Goal: Task Accomplishment & Management: Use online tool/utility

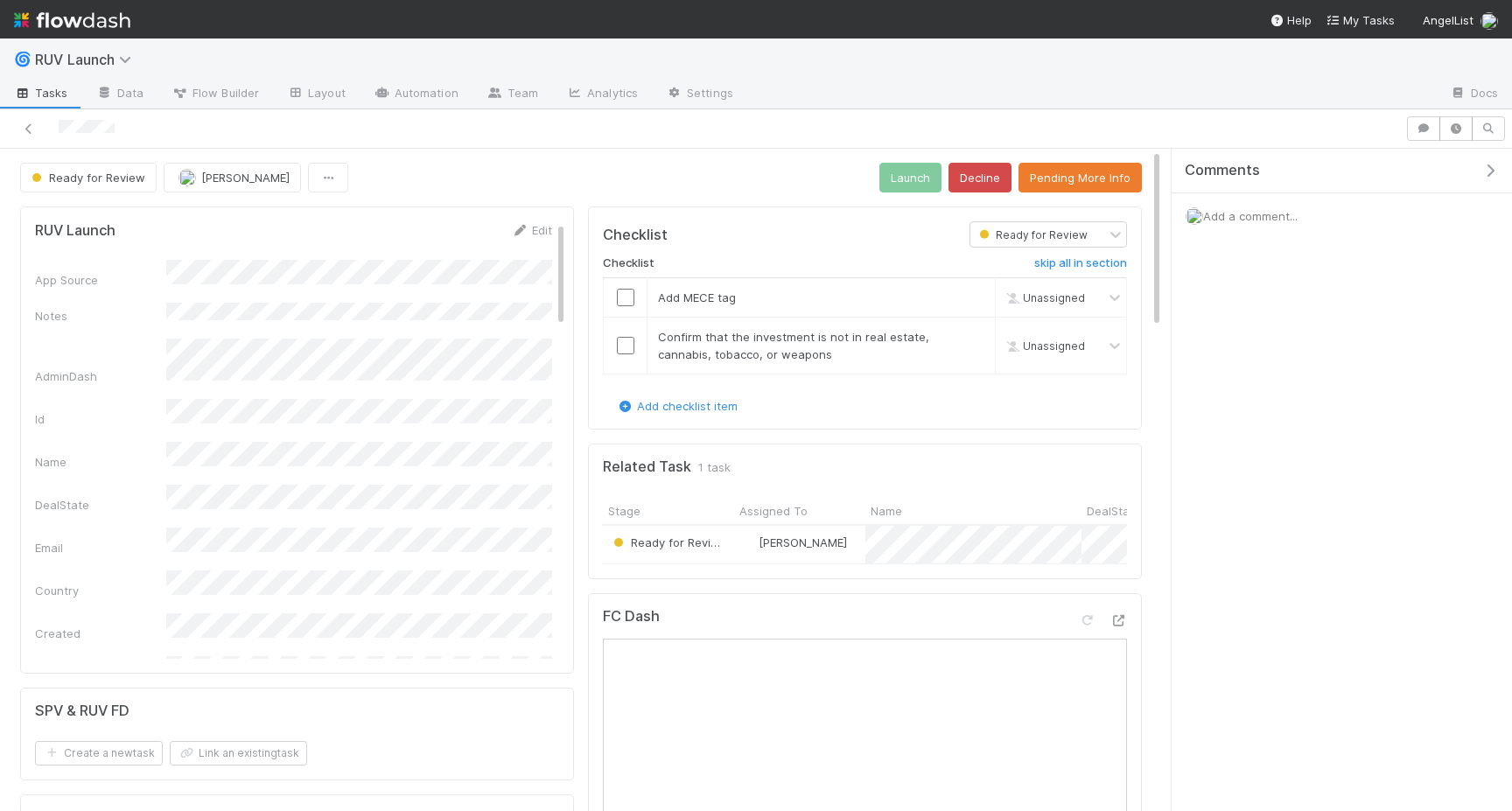
click at [1070, 188] on button "Pending More Info" at bounding box center [1080, 177] width 124 height 29
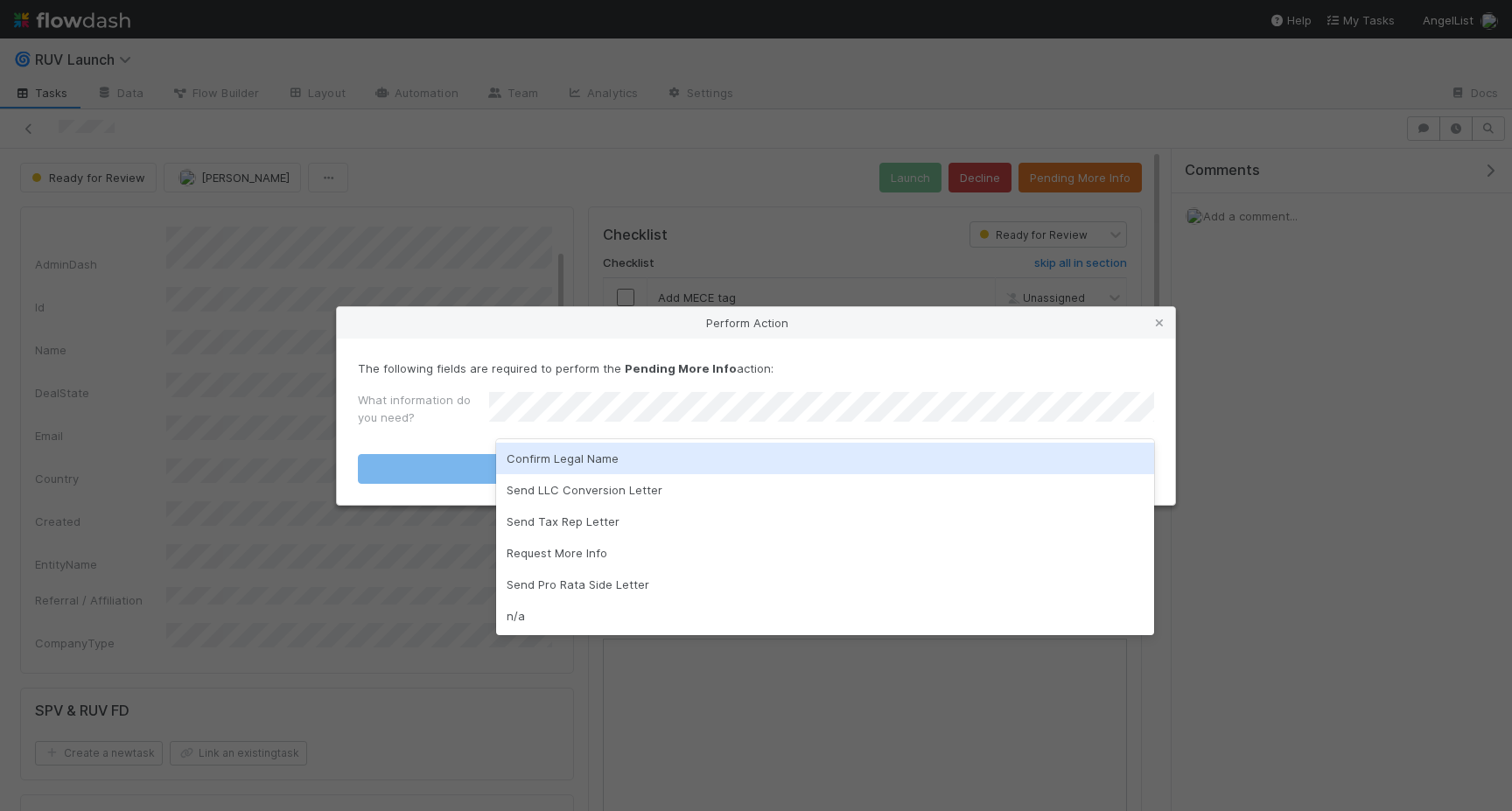
click at [688, 463] on div "Confirm Legal Name" at bounding box center [825, 458] width 658 height 31
click at [688, 463] on button "Pending More Info" at bounding box center [755, 469] width 796 height 29
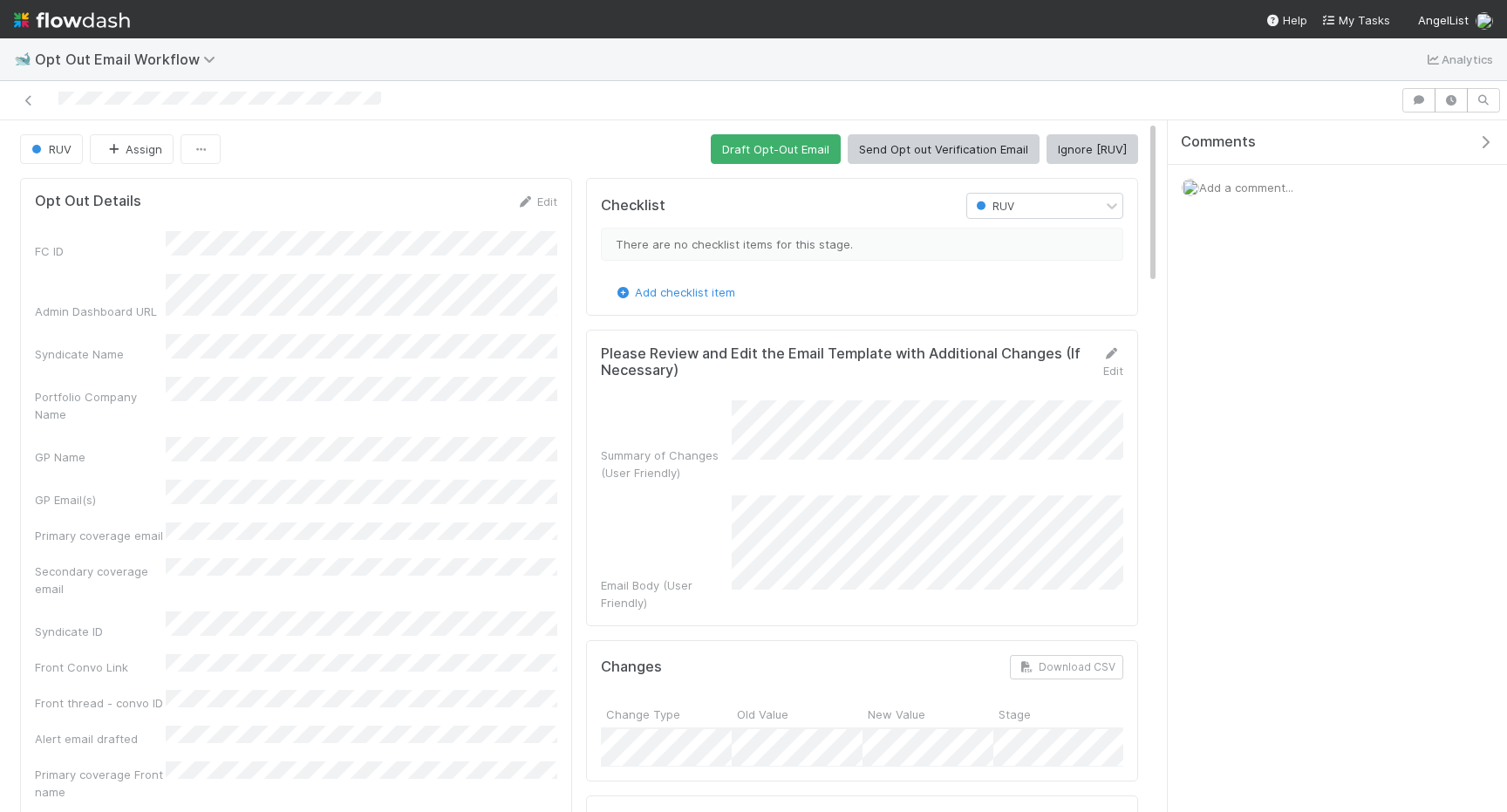
scroll to position [12, 0]
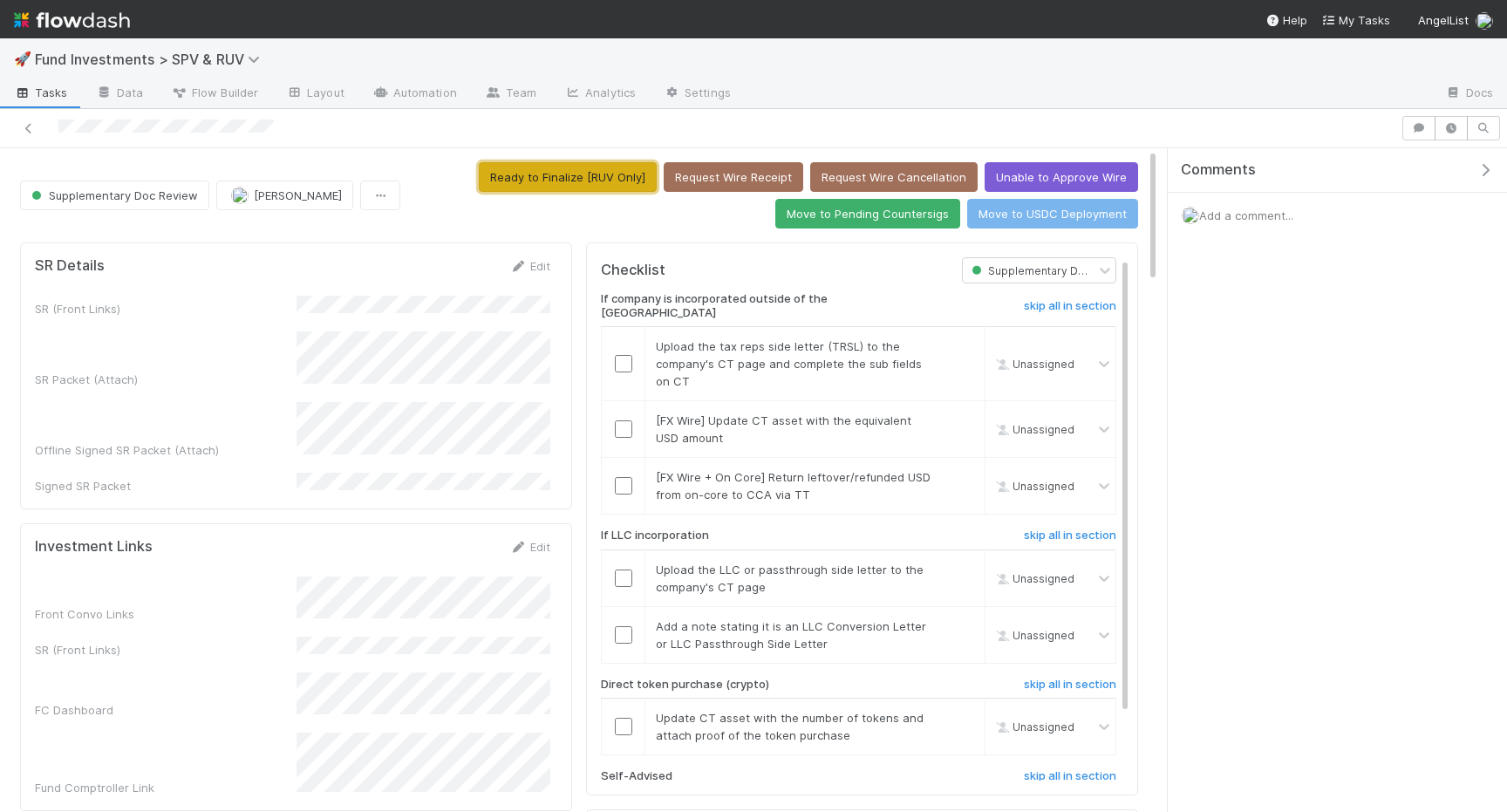
click at [517, 187] on button "Ready to Finalize [RUV Only]" at bounding box center [567, 176] width 178 height 29
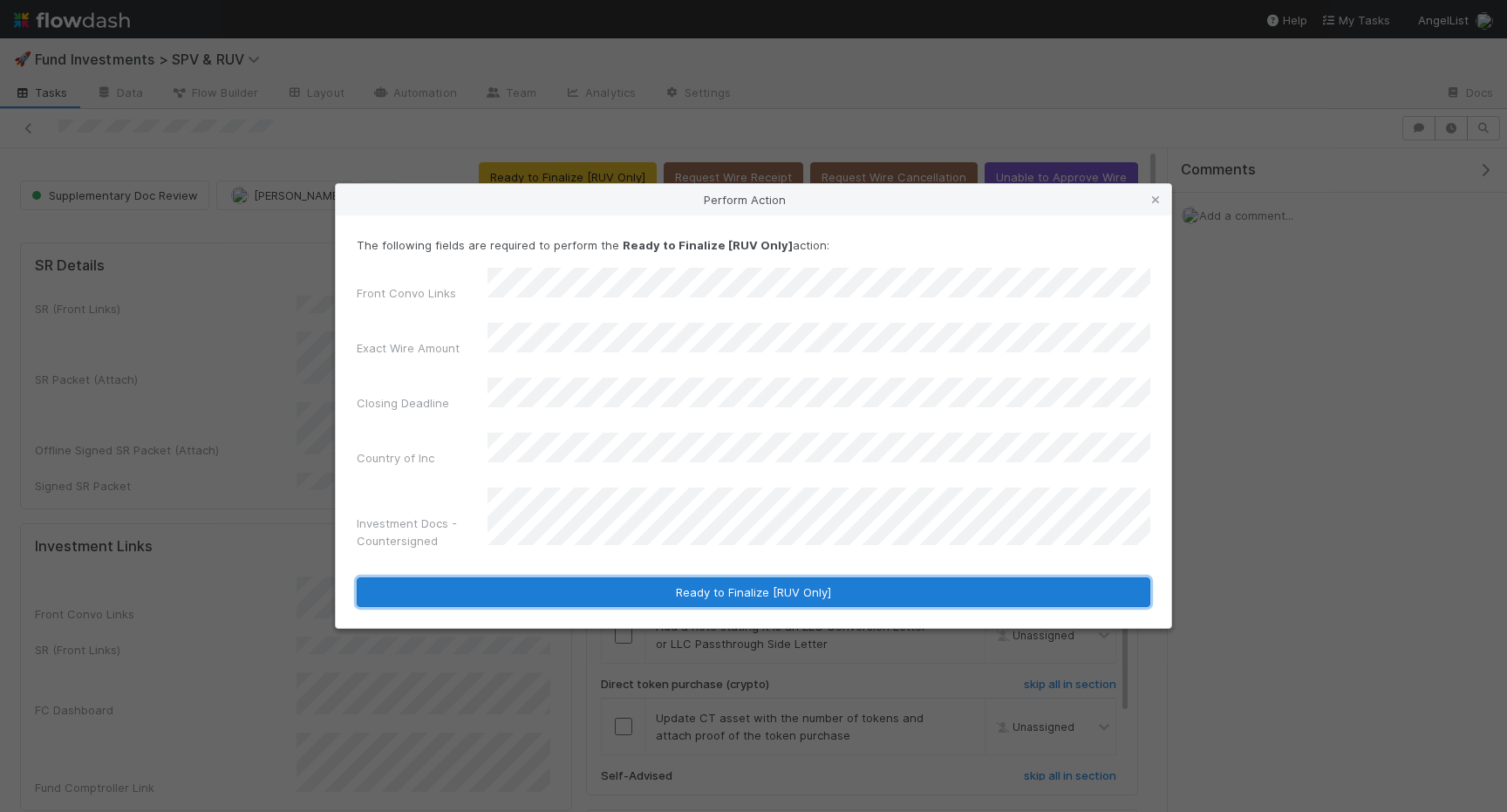
click at [673, 577] on button "Ready to Finalize [RUV Only]" at bounding box center [753, 591] width 793 height 29
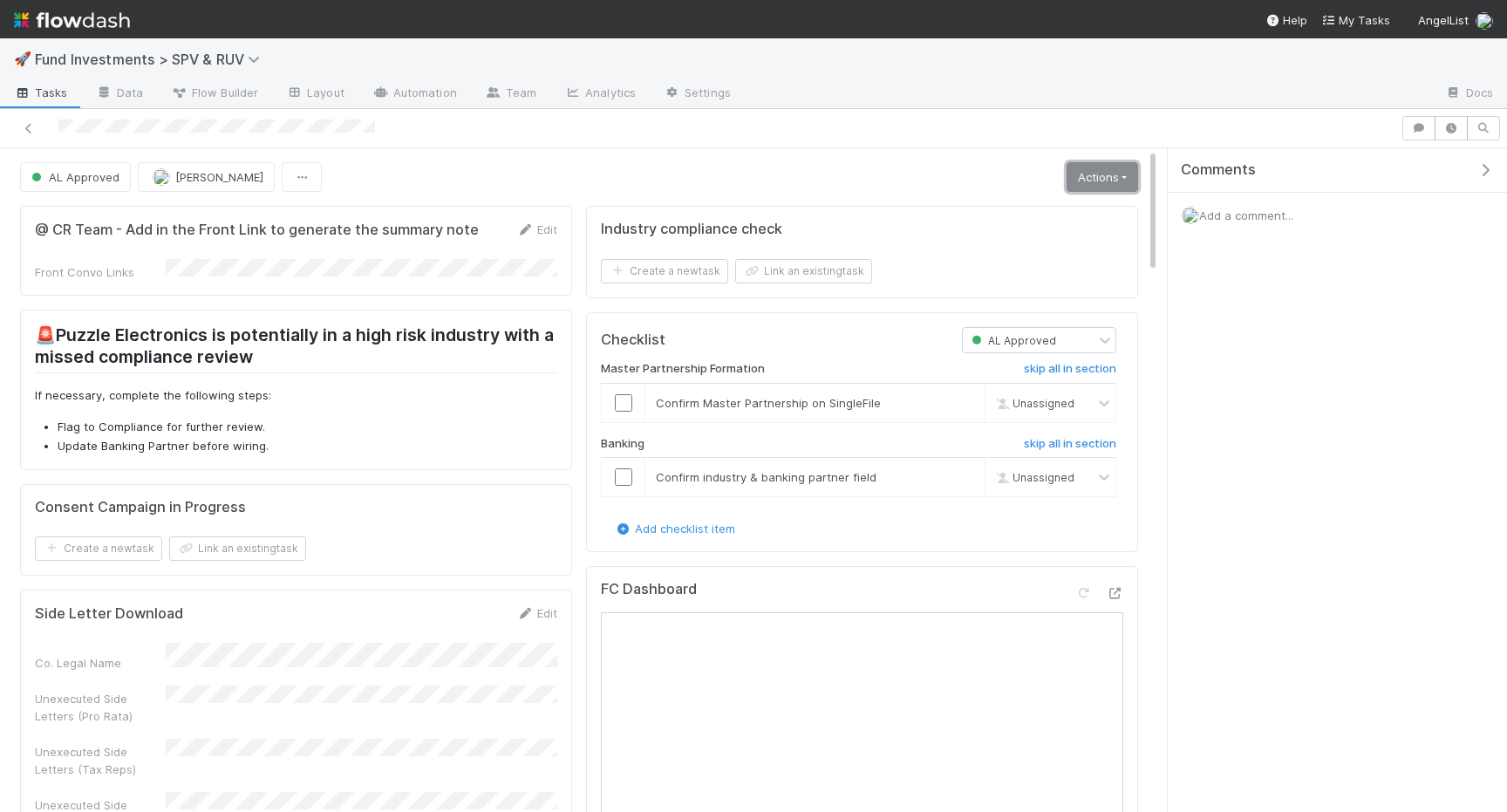
click at [1092, 190] on link "Actions" at bounding box center [1102, 176] width 72 height 29
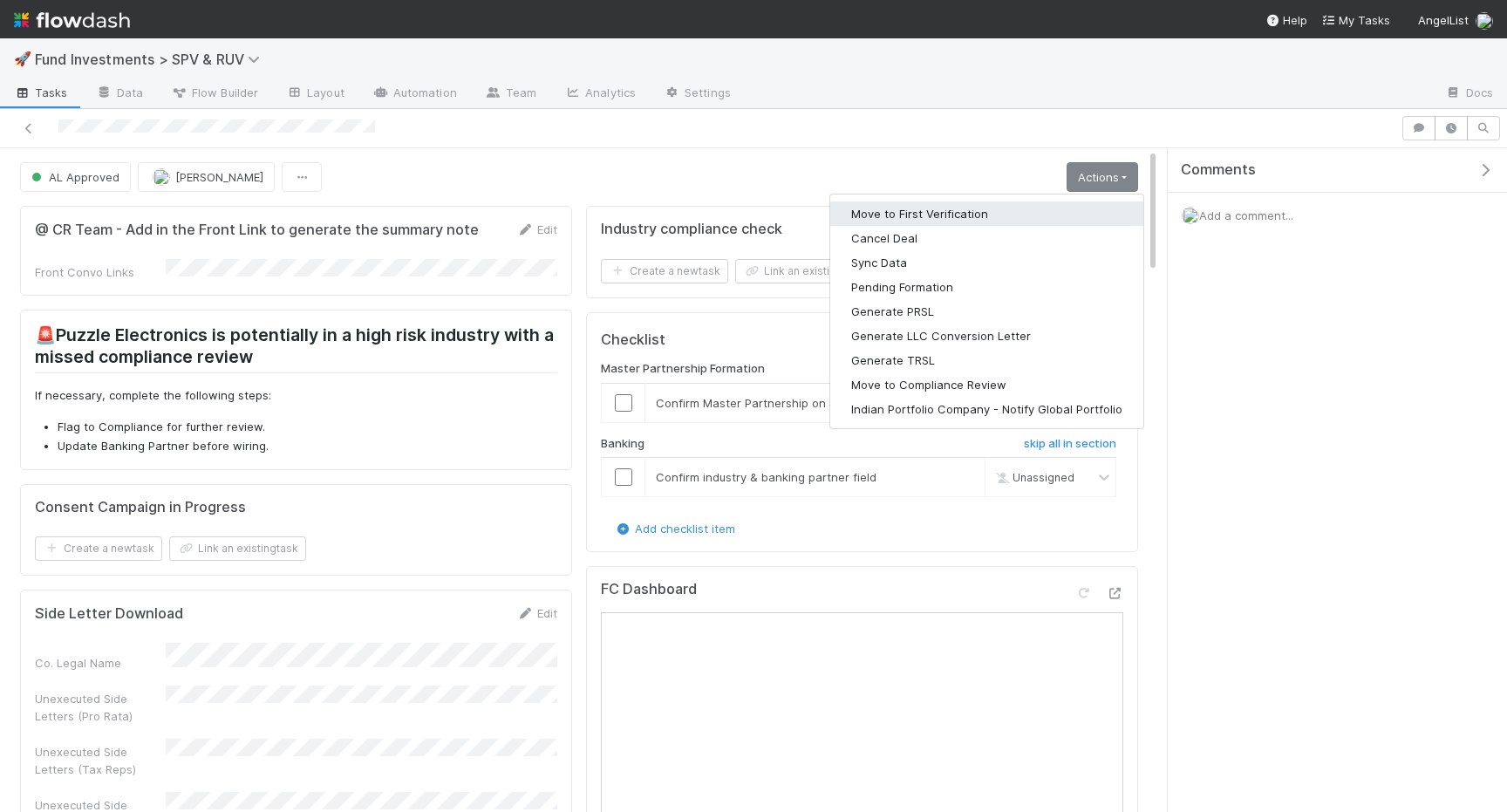
click at [1039, 207] on button "Move to First Verification" at bounding box center [987, 214] width 313 height 25
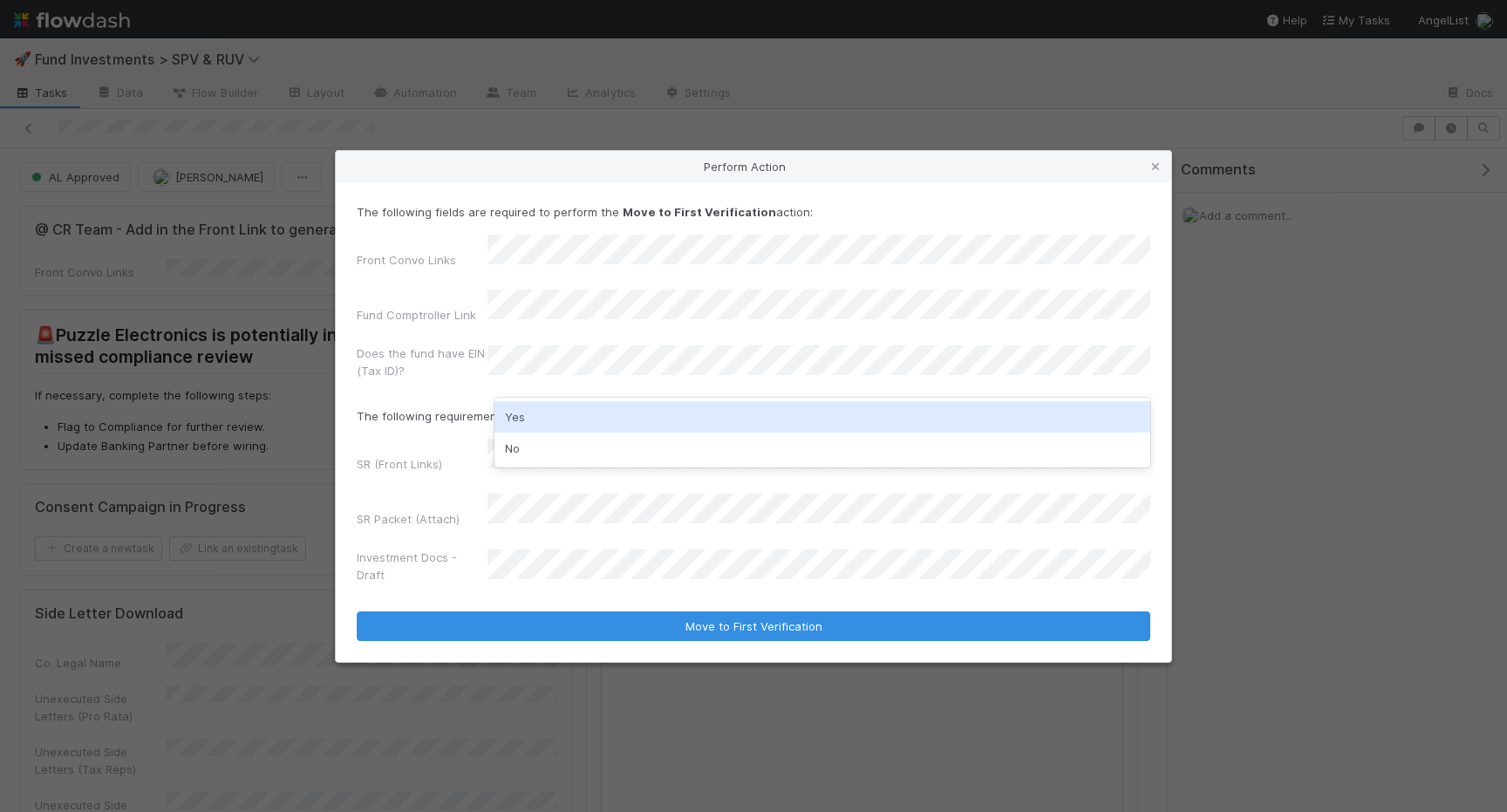
click at [558, 417] on div "Yes" at bounding box center [823, 417] width 656 height 31
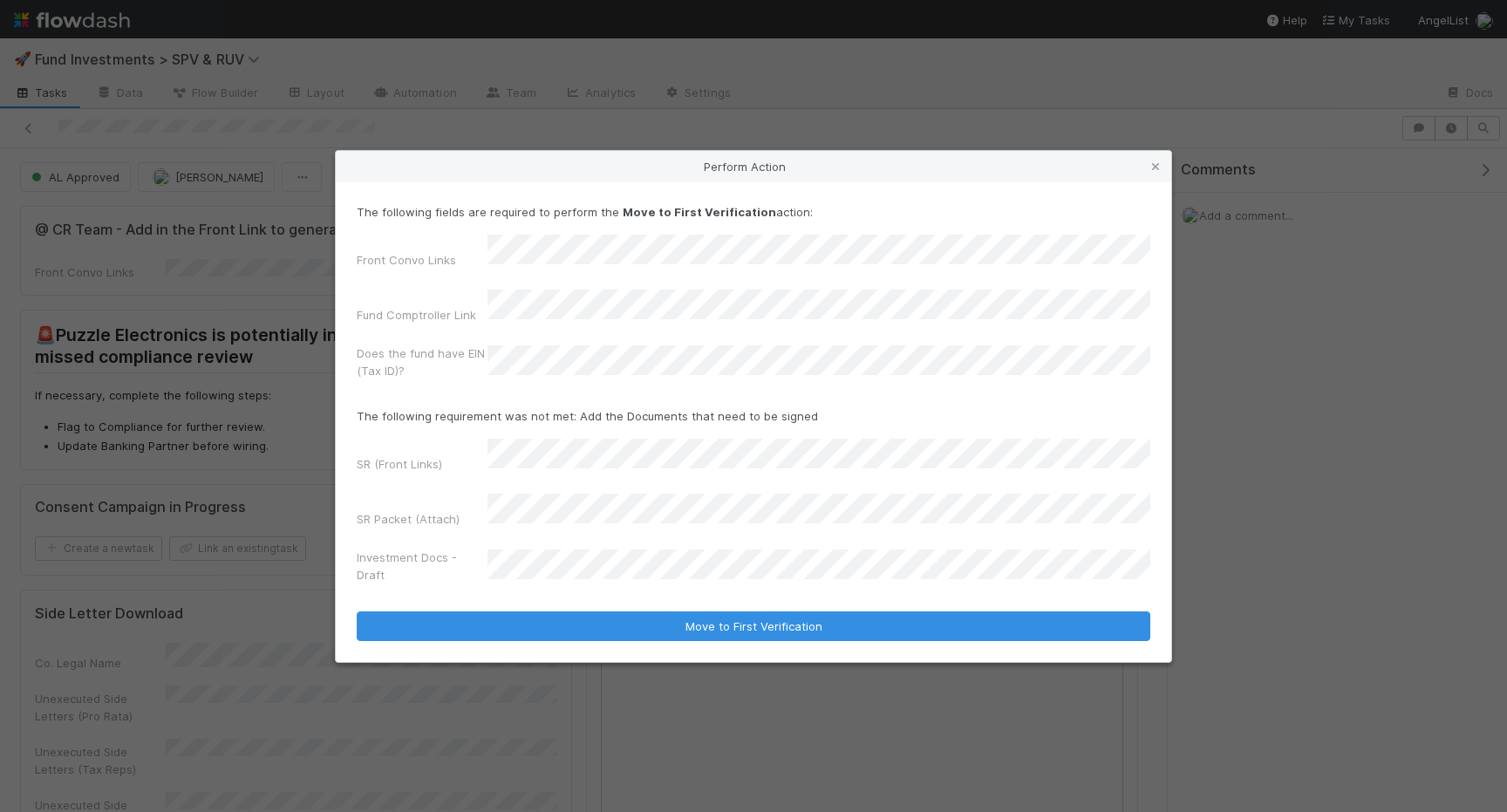
click at [442, 417] on p "The following requirement was not met: Add the Documents that need to be signed" at bounding box center [753, 416] width 793 height 18
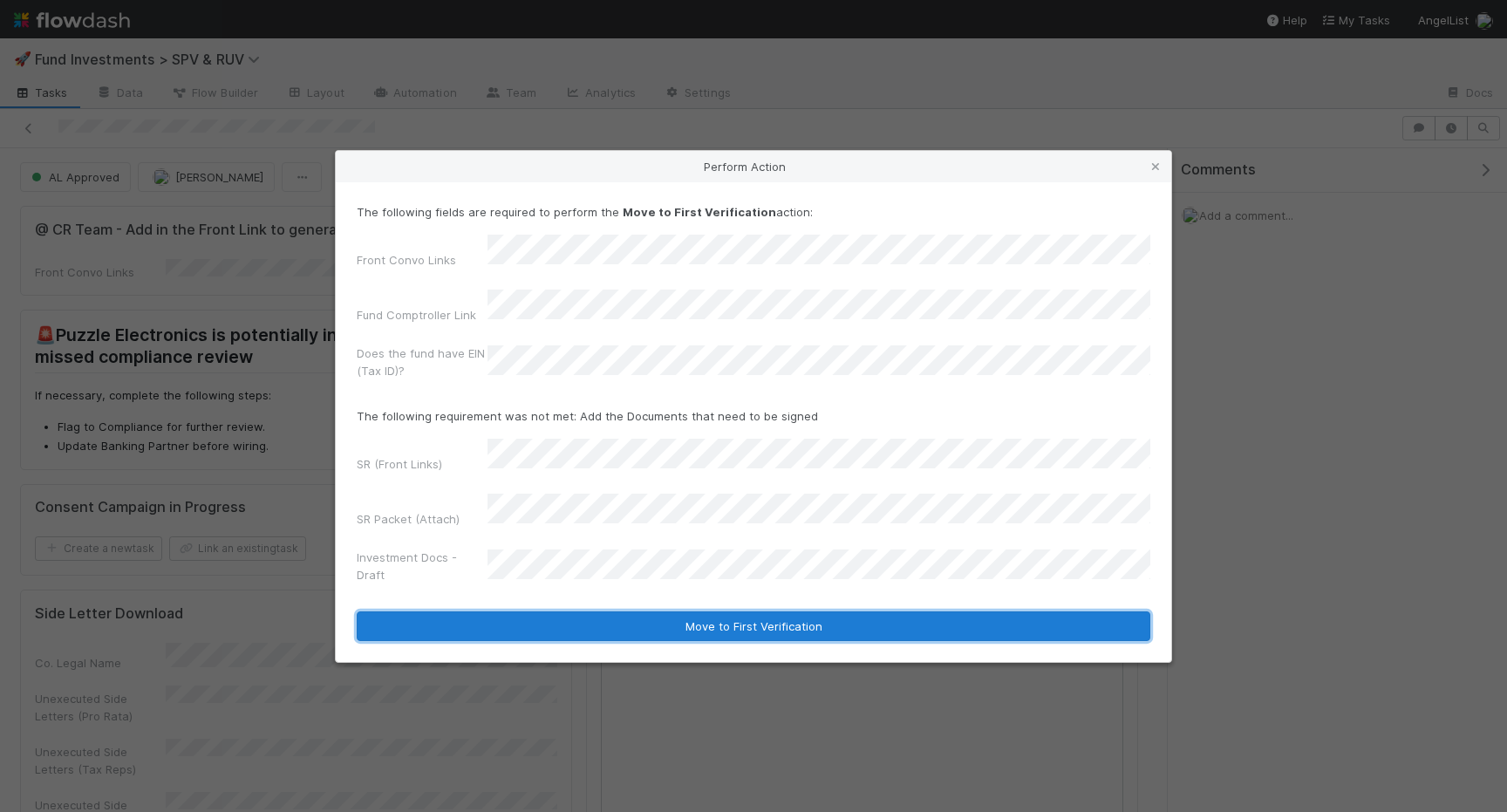
click at [463, 612] on button "Move to First Verification" at bounding box center [753, 626] width 793 height 29
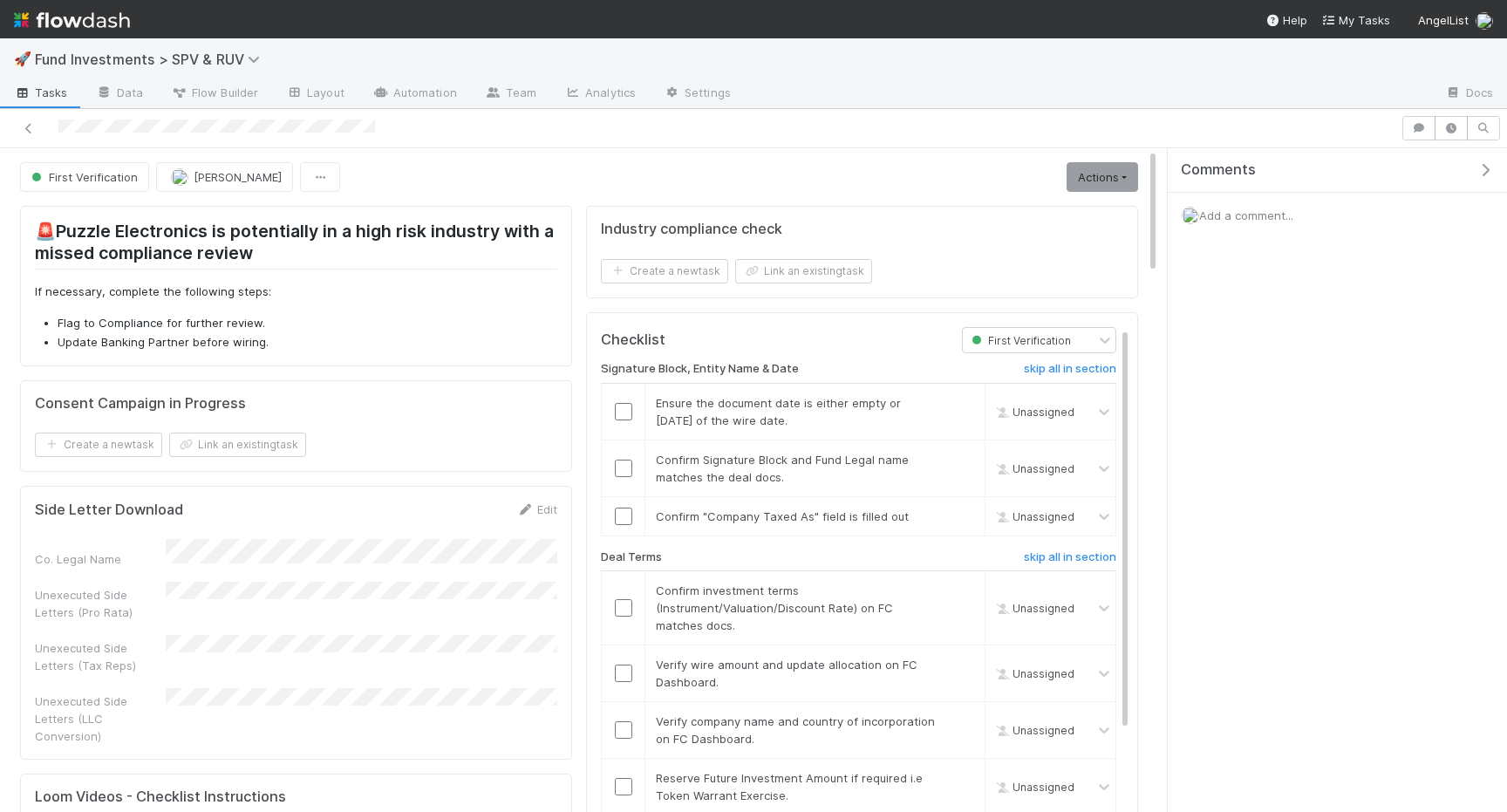
click at [1086, 175] on link "Actions" at bounding box center [1102, 176] width 72 height 29
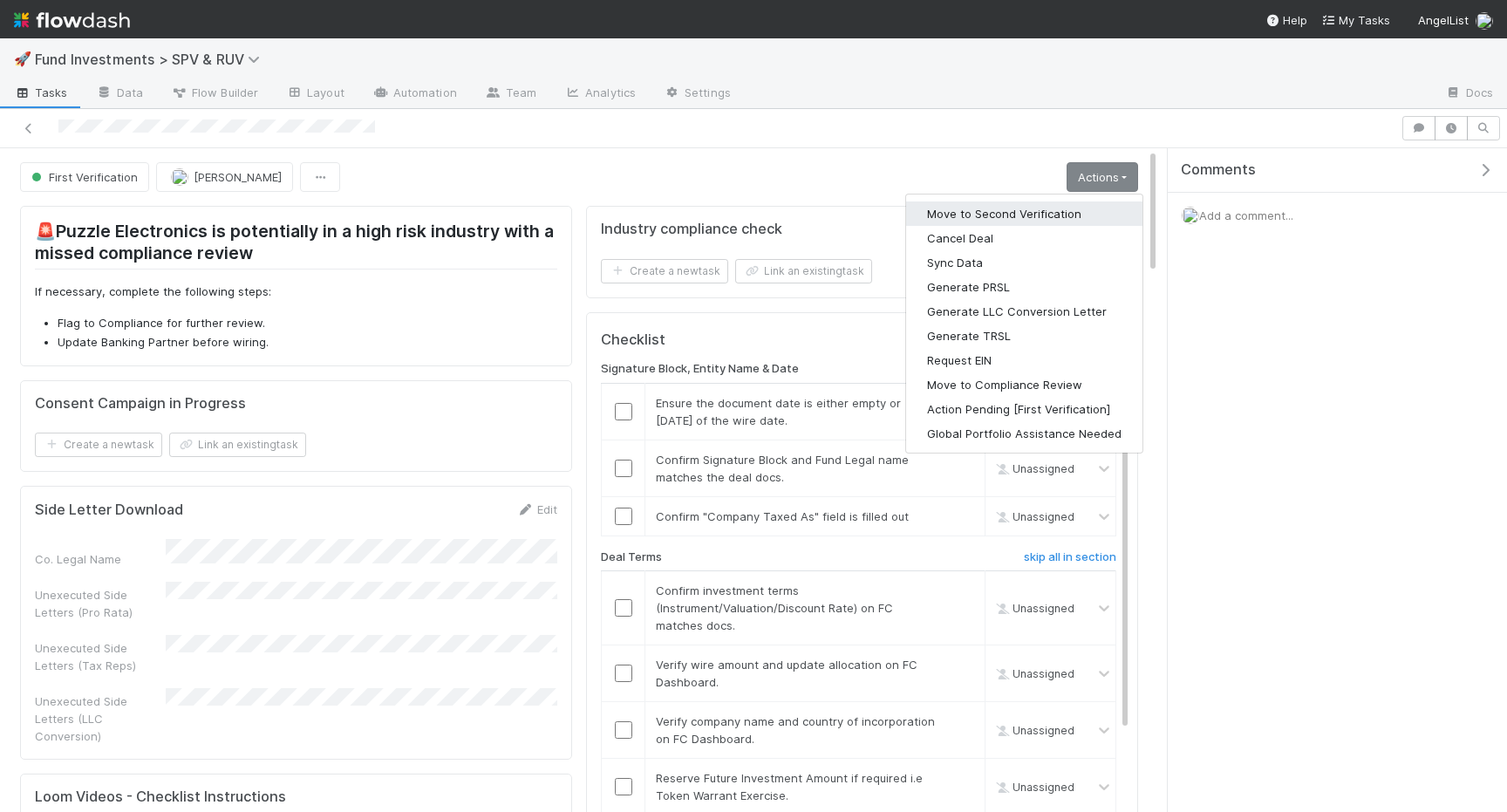
click at [1050, 213] on button "Move to Second Verification" at bounding box center [1024, 214] width 237 height 25
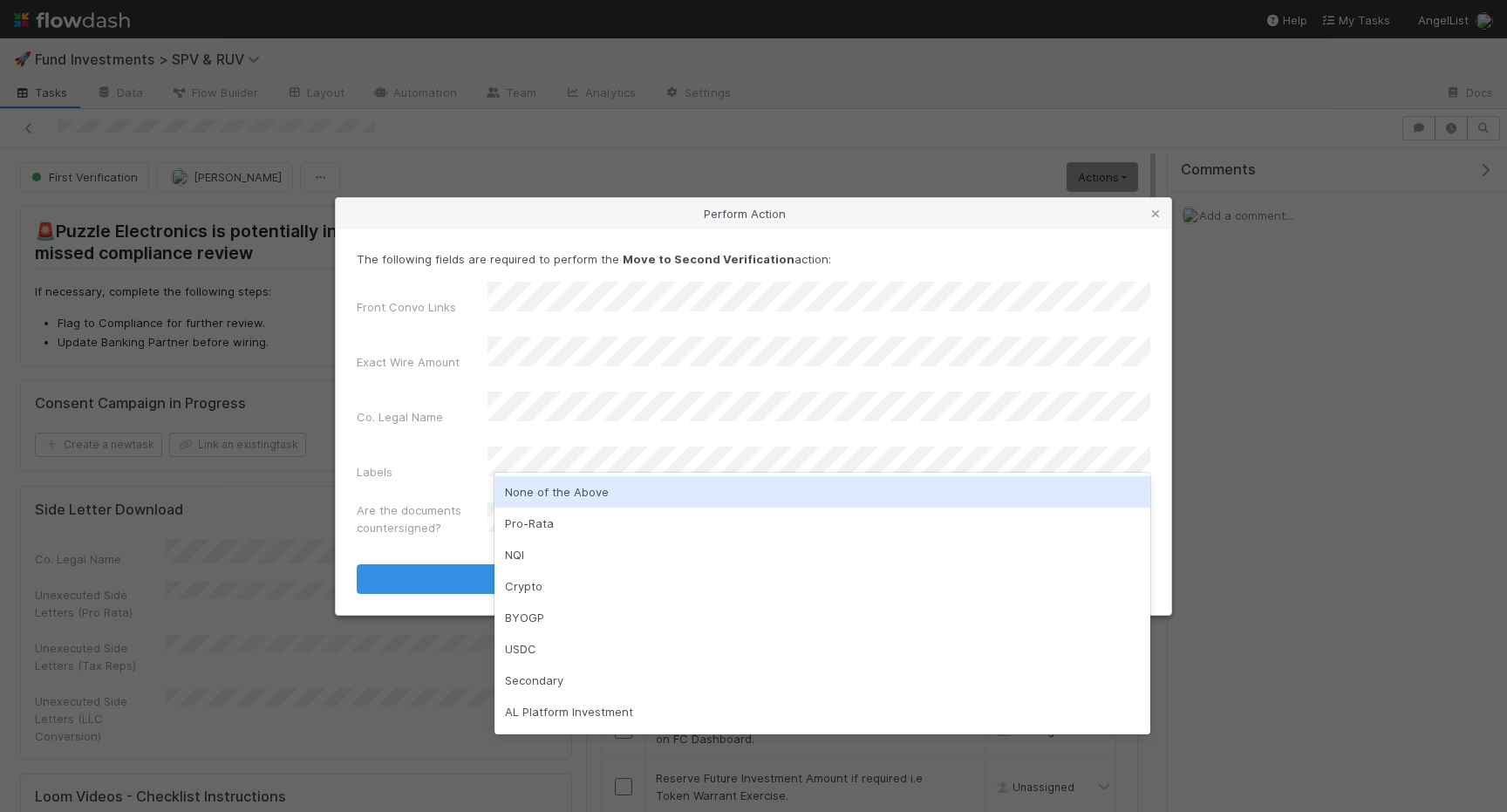
click at [524, 492] on div "None of the Above" at bounding box center [823, 491] width 656 height 31
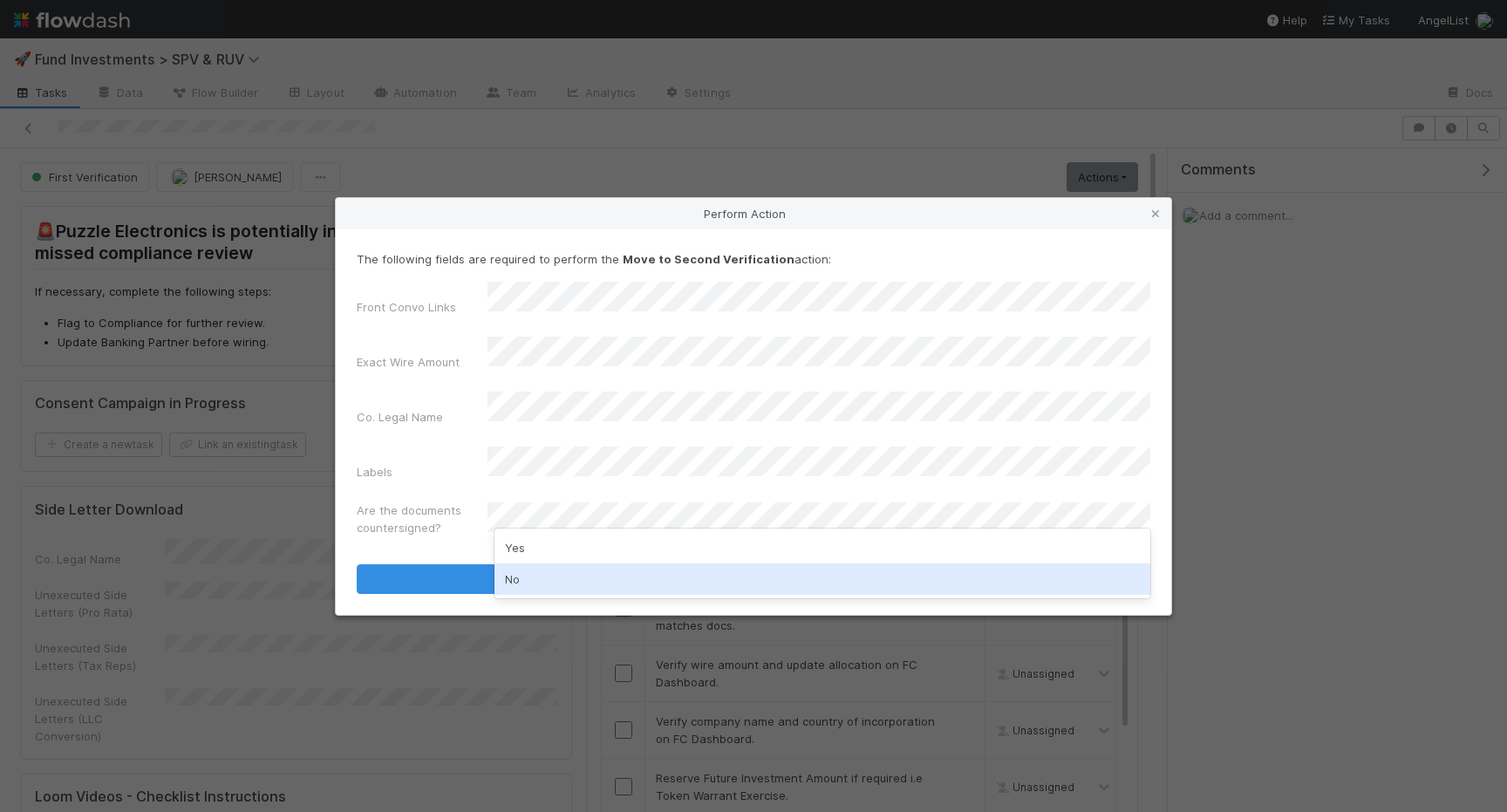
click at [524, 579] on div "No" at bounding box center [823, 579] width 656 height 31
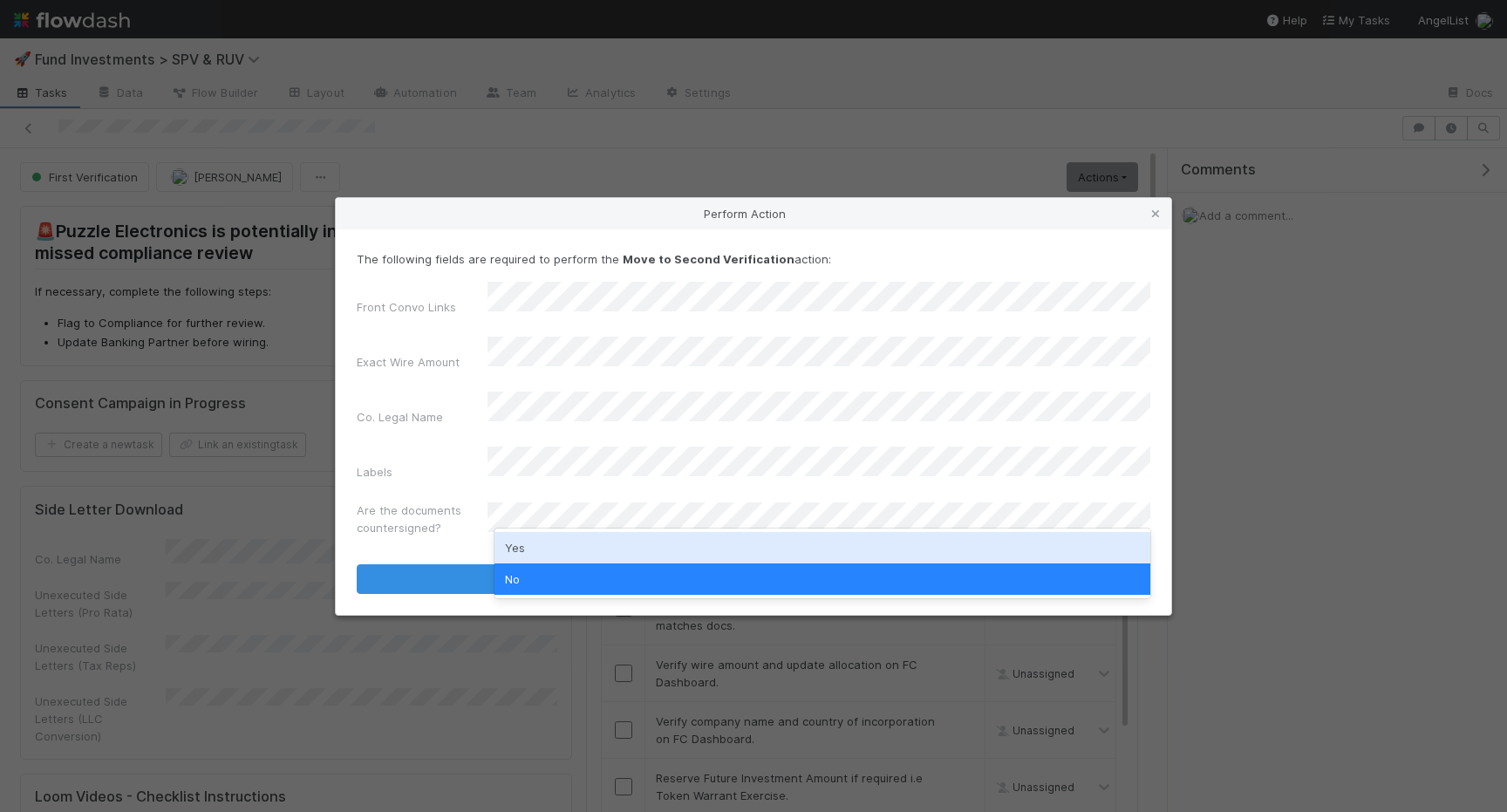
click at [408, 533] on form "The following fields are required to perform the Move to Second Verification ac…" at bounding box center [753, 422] width 793 height 344
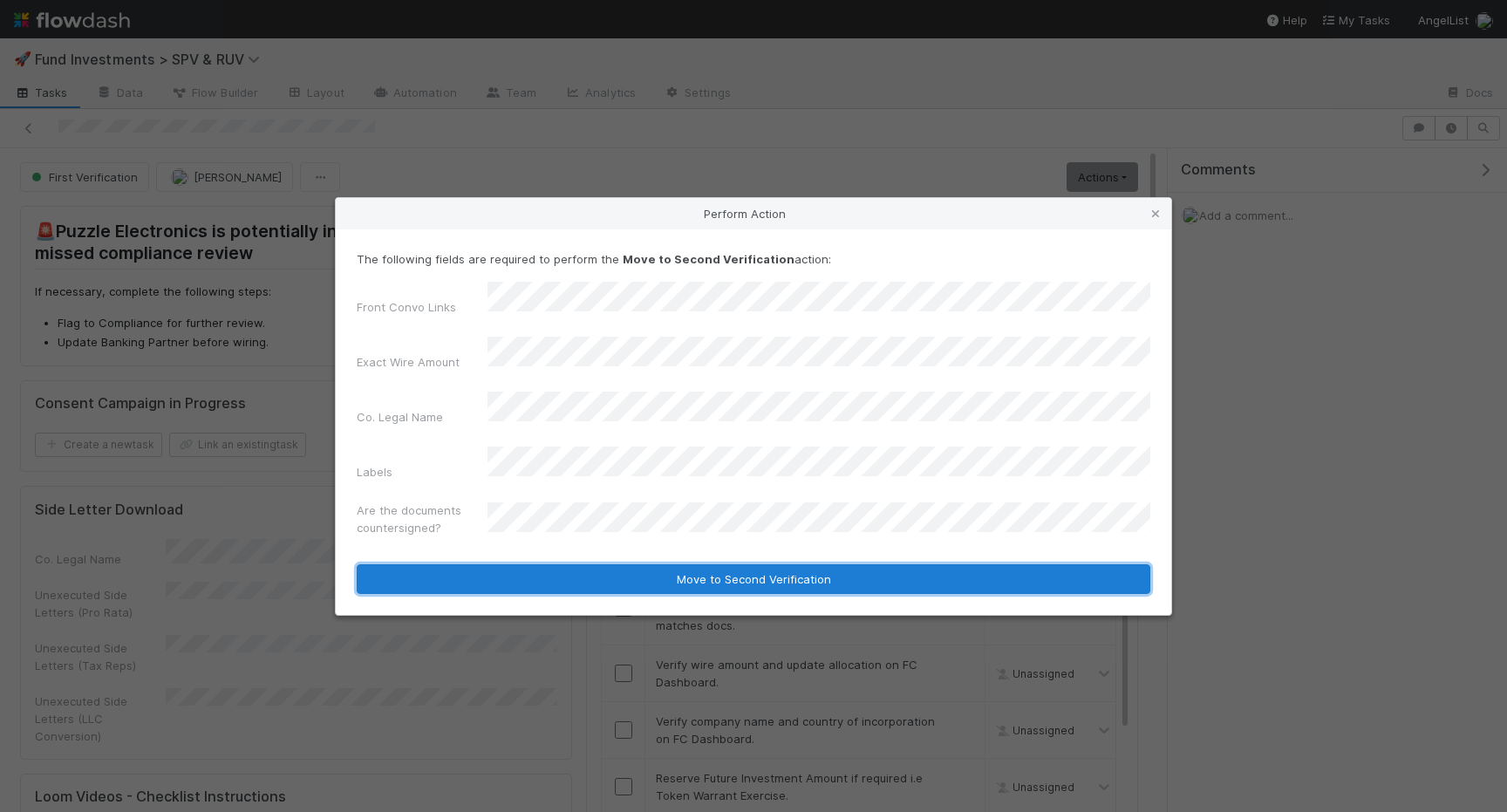
click at [685, 565] on button "Move to Second Verification" at bounding box center [753, 579] width 793 height 29
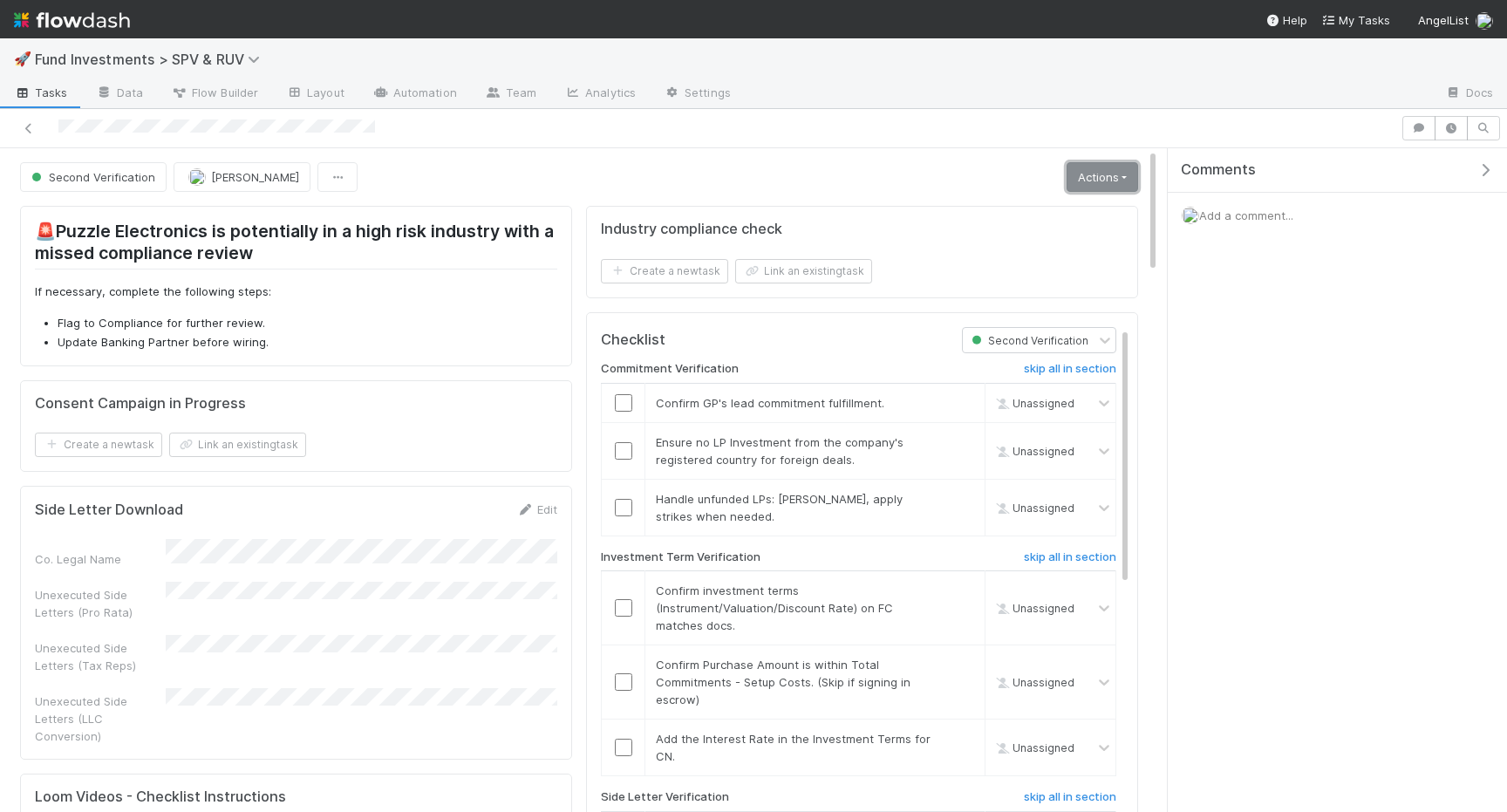
click at [1093, 176] on link "Actions" at bounding box center [1102, 176] width 72 height 29
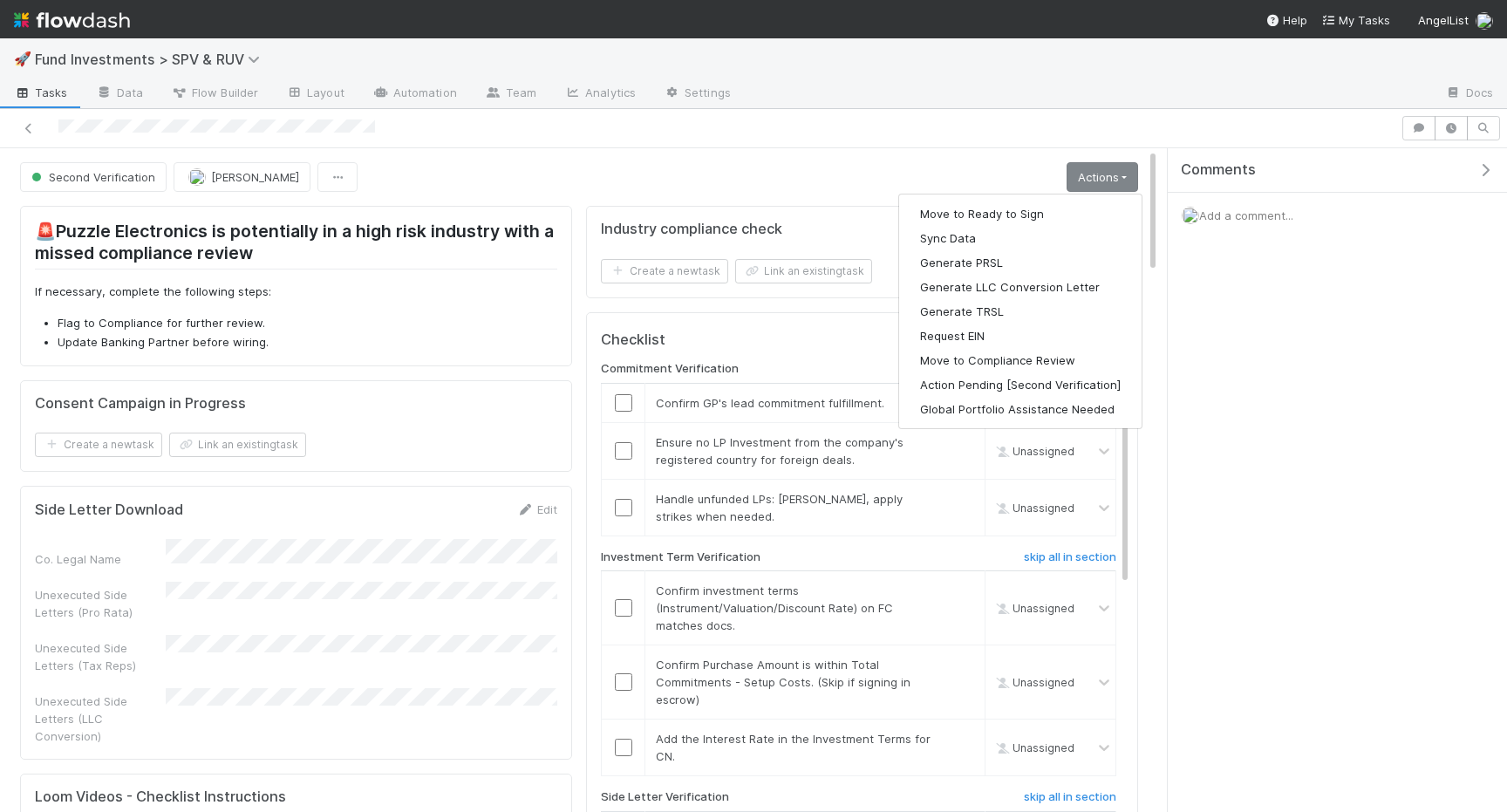
click at [823, 186] on div "Second Verification Joshua Webster Actions Move to Ready to Sign Sync Data Gene…" at bounding box center [579, 176] width 1118 height 29
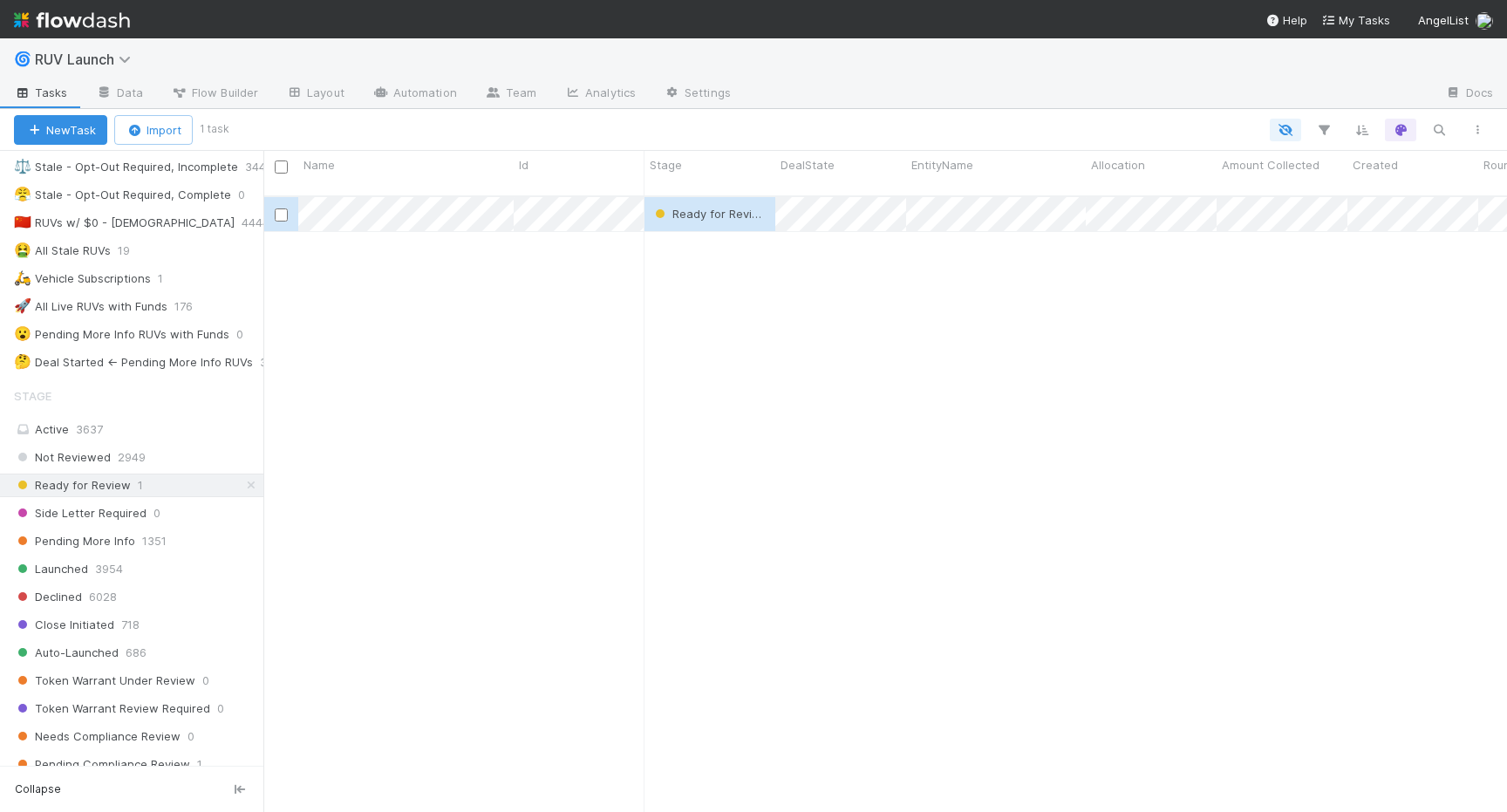
scroll to position [332, 0]
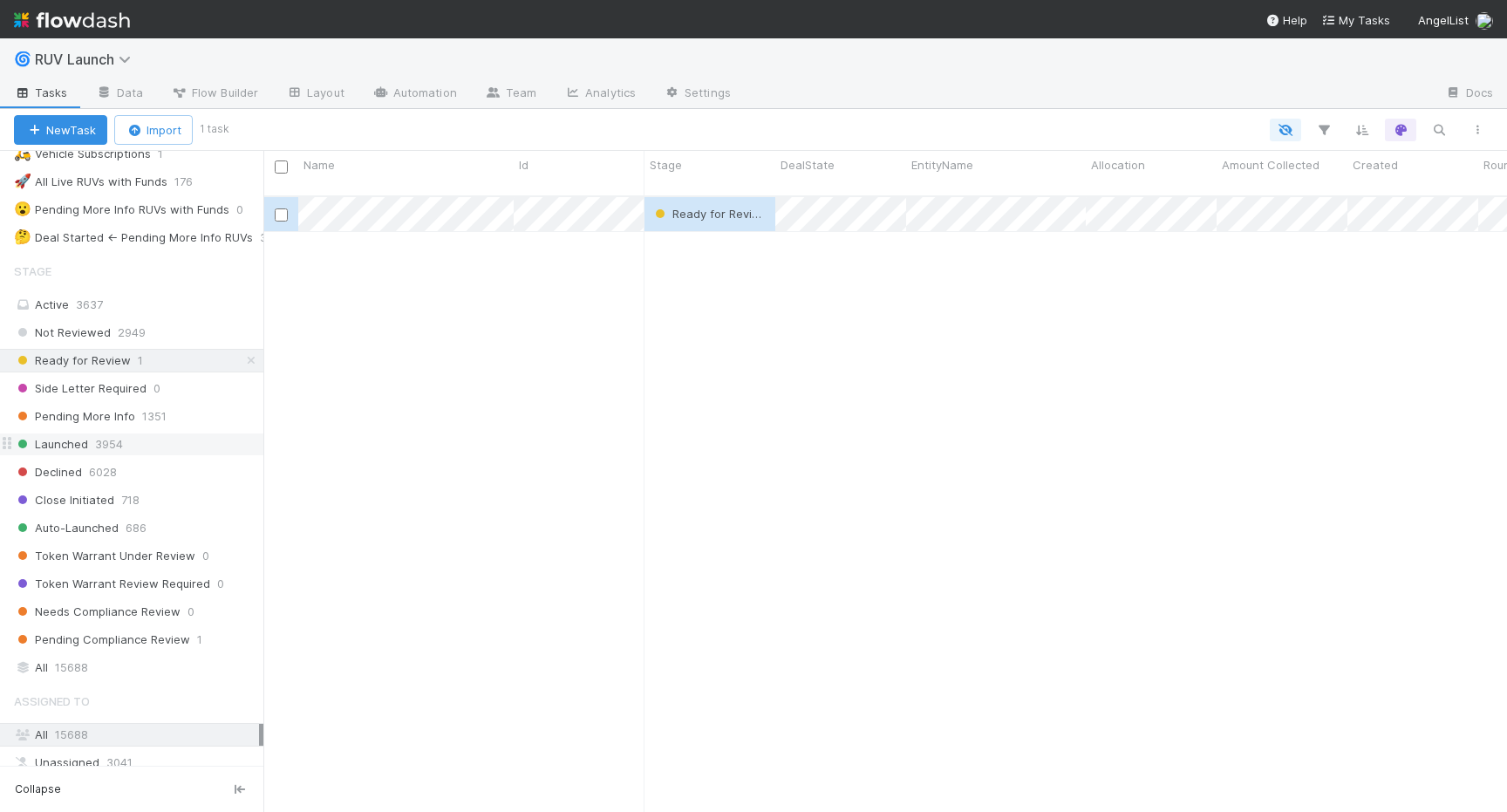
click at [62, 447] on span "Launched" at bounding box center [51, 444] width 74 height 22
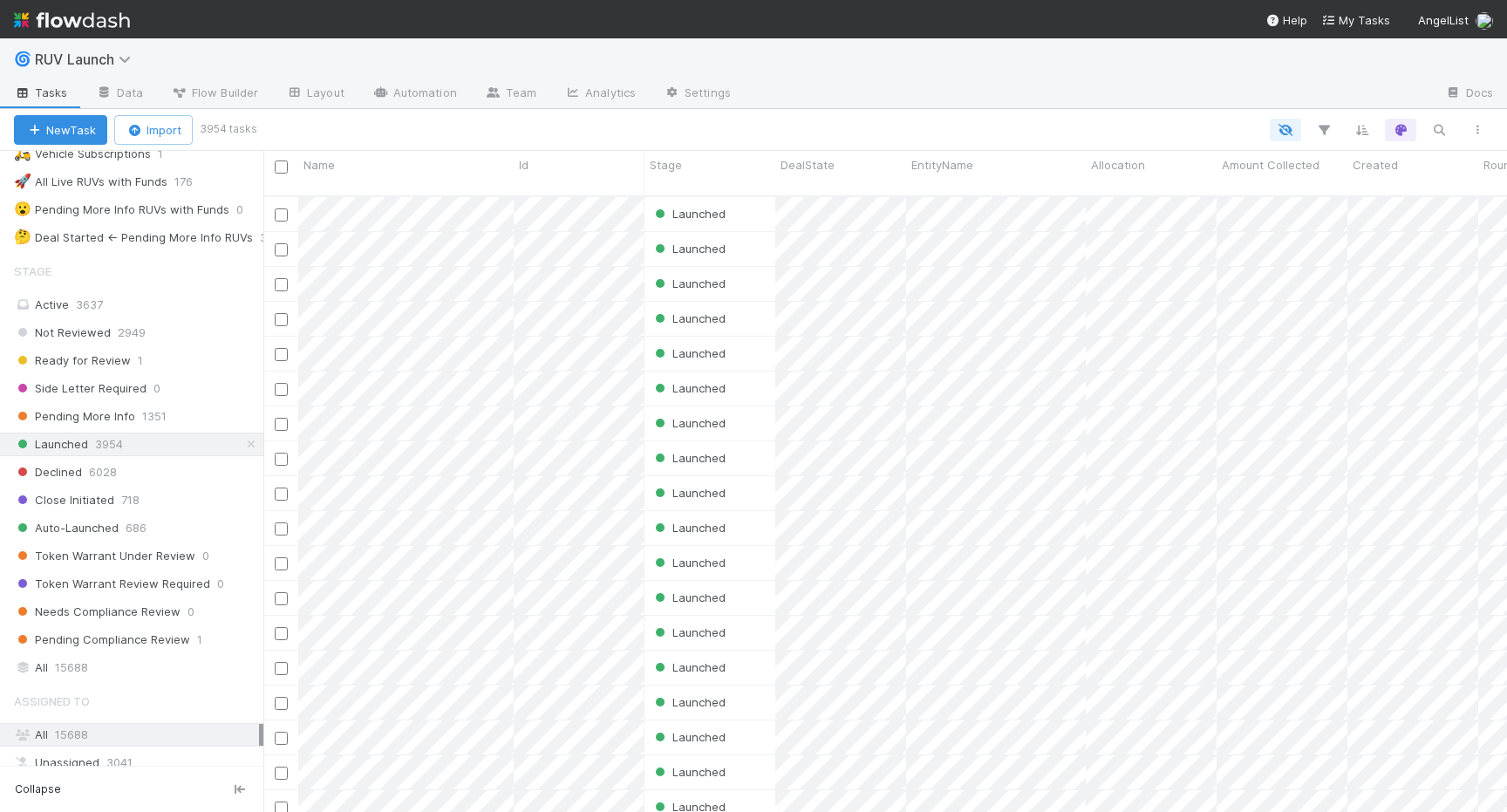
scroll to position [629, 1244]
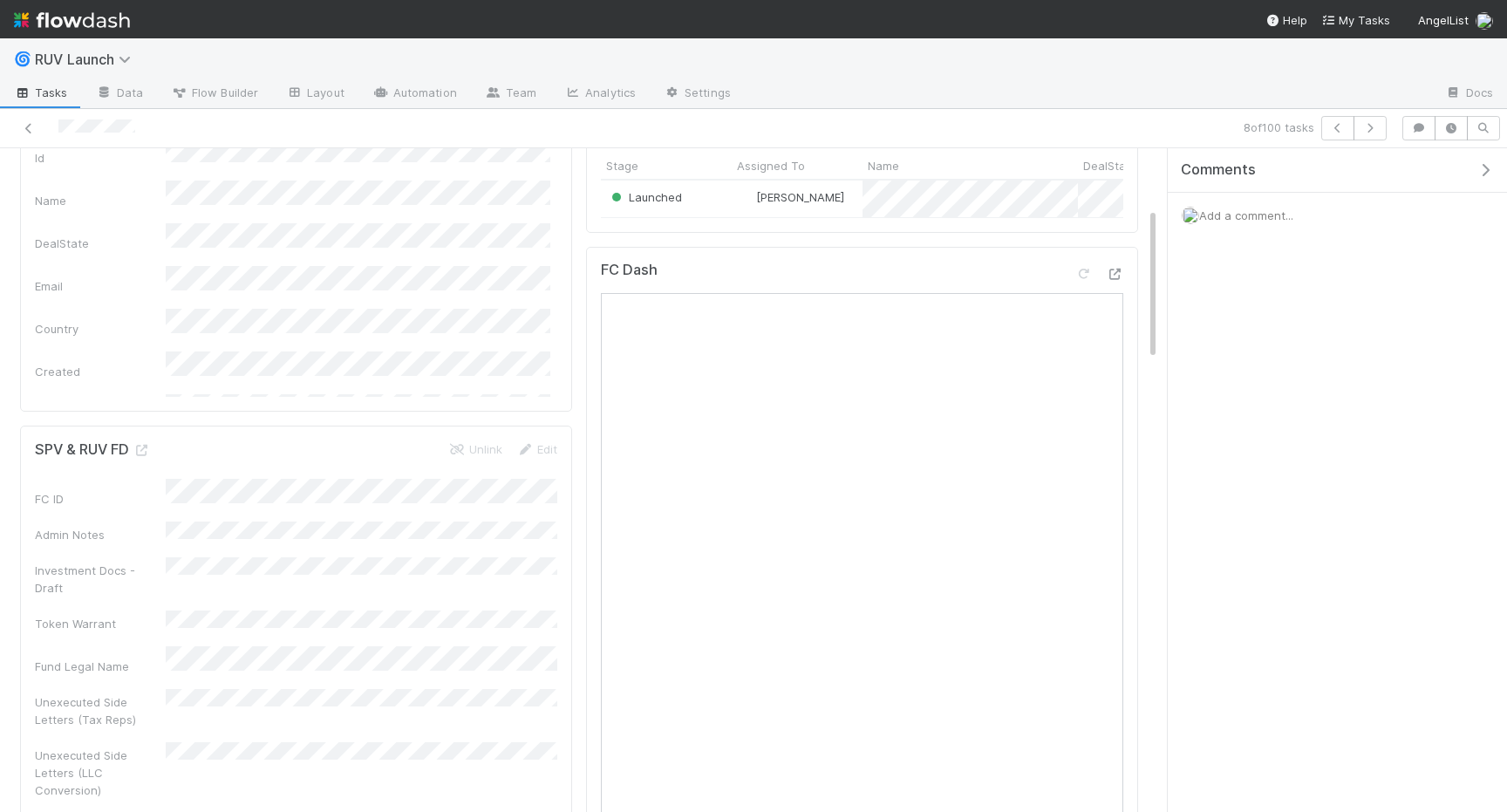
scroll to position [205, 0]
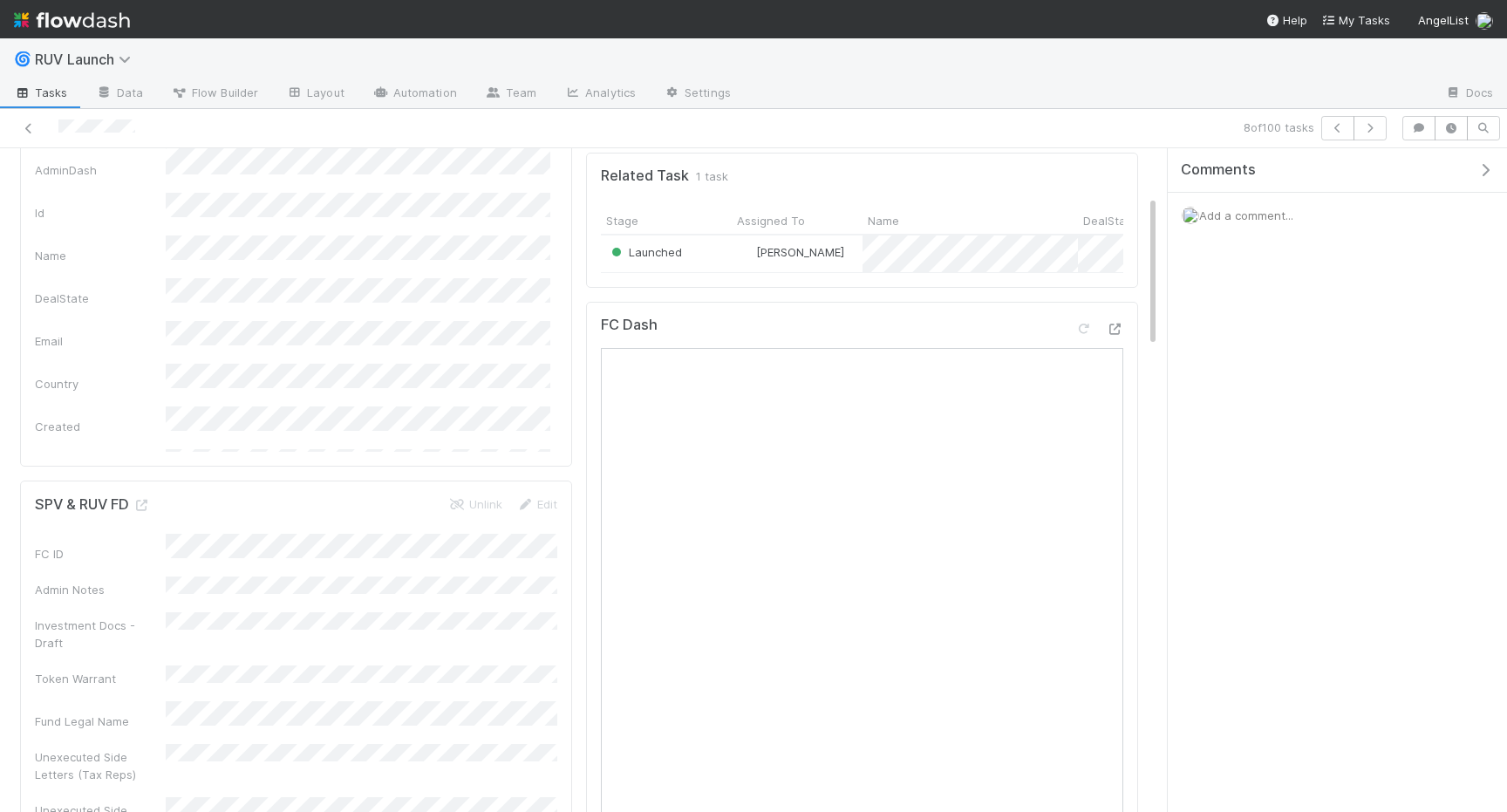
click at [20, 130] on div at bounding box center [355, 129] width 697 height 25
click at [35, 129] on icon at bounding box center [29, 129] width 18 height 12
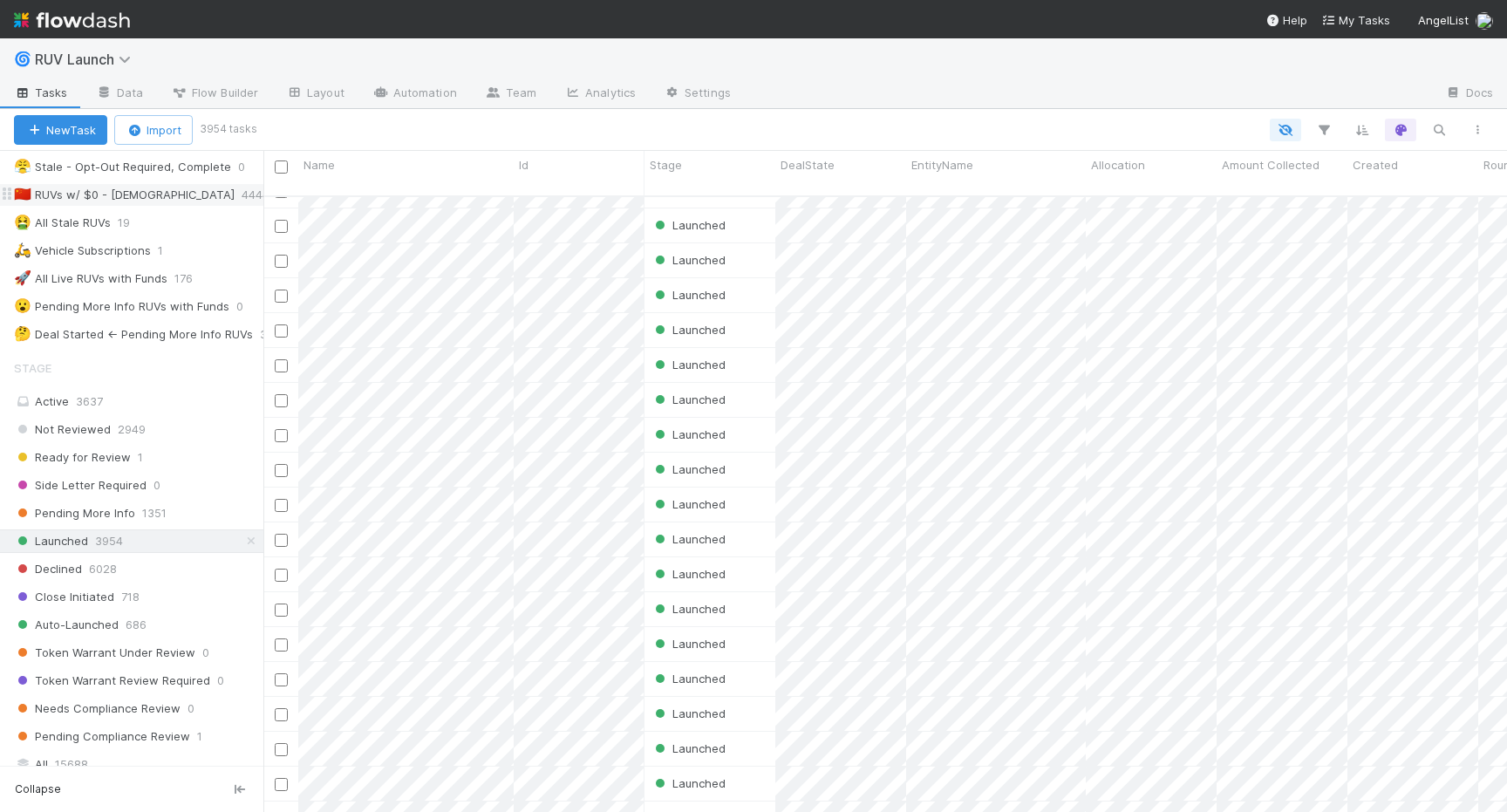
scroll to position [241, 0]
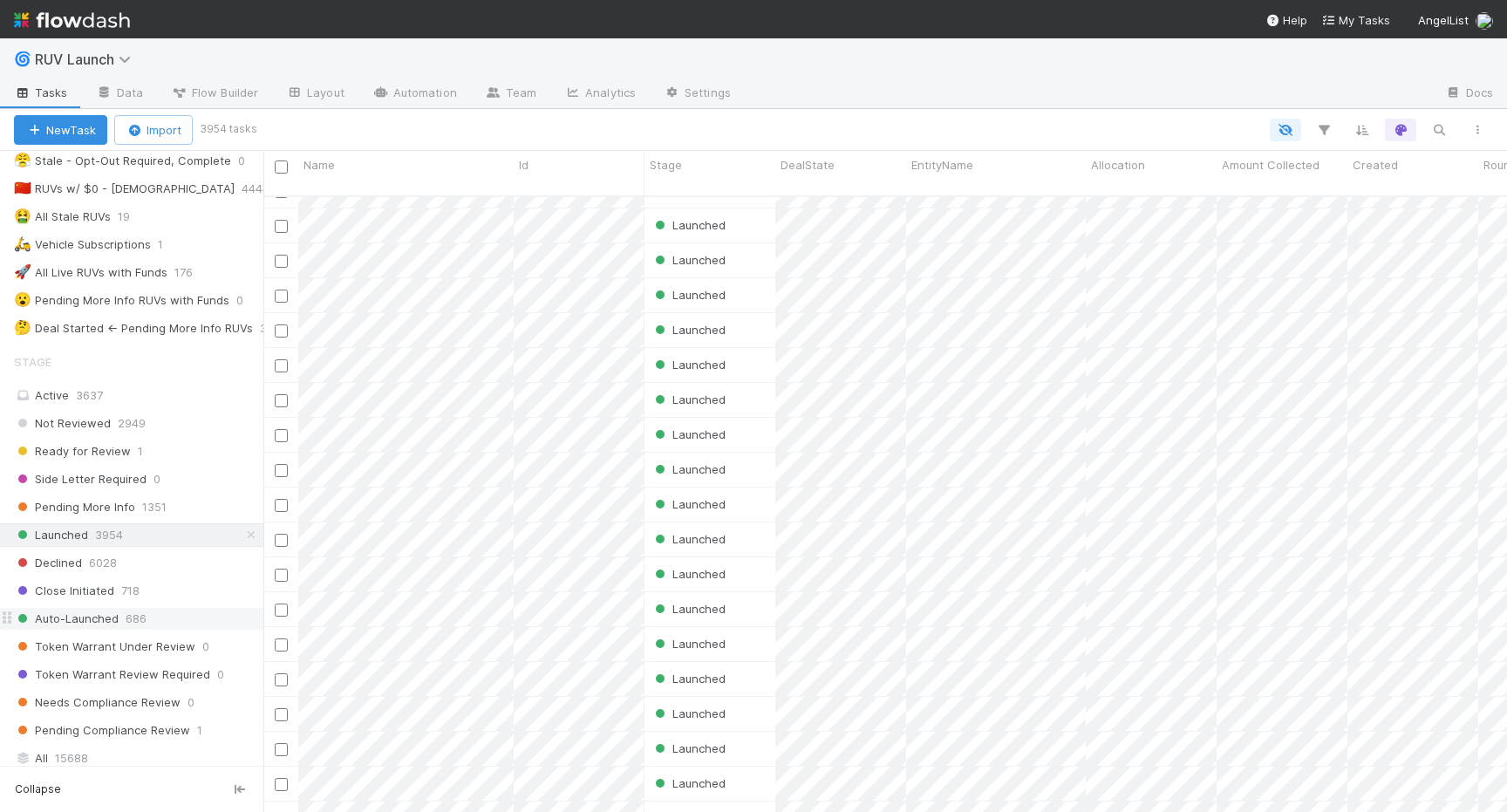
click at [94, 623] on span "Auto-Launched" at bounding box center [66, 619] width 105 height 22
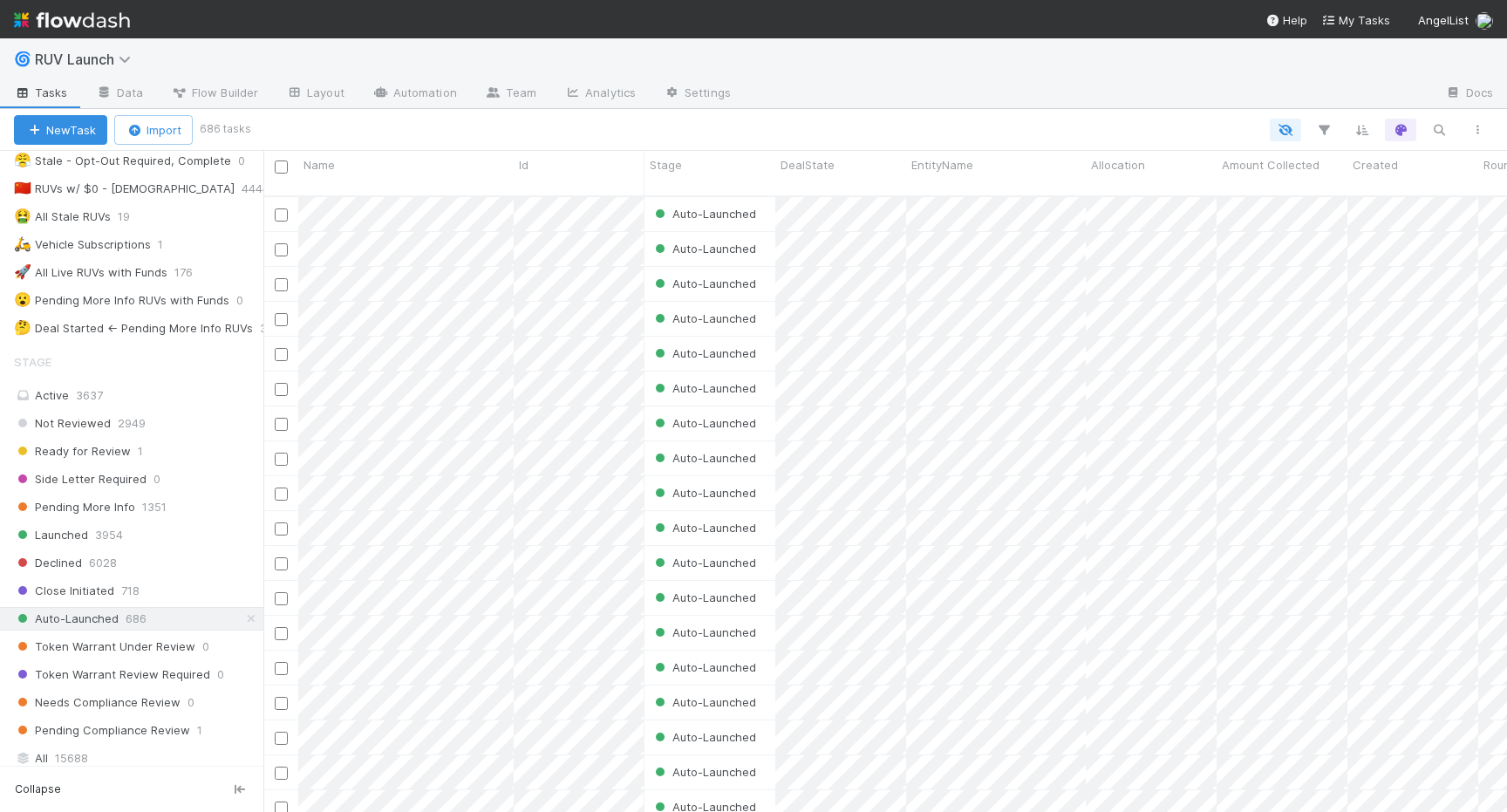
scroll to position [629, 1244]
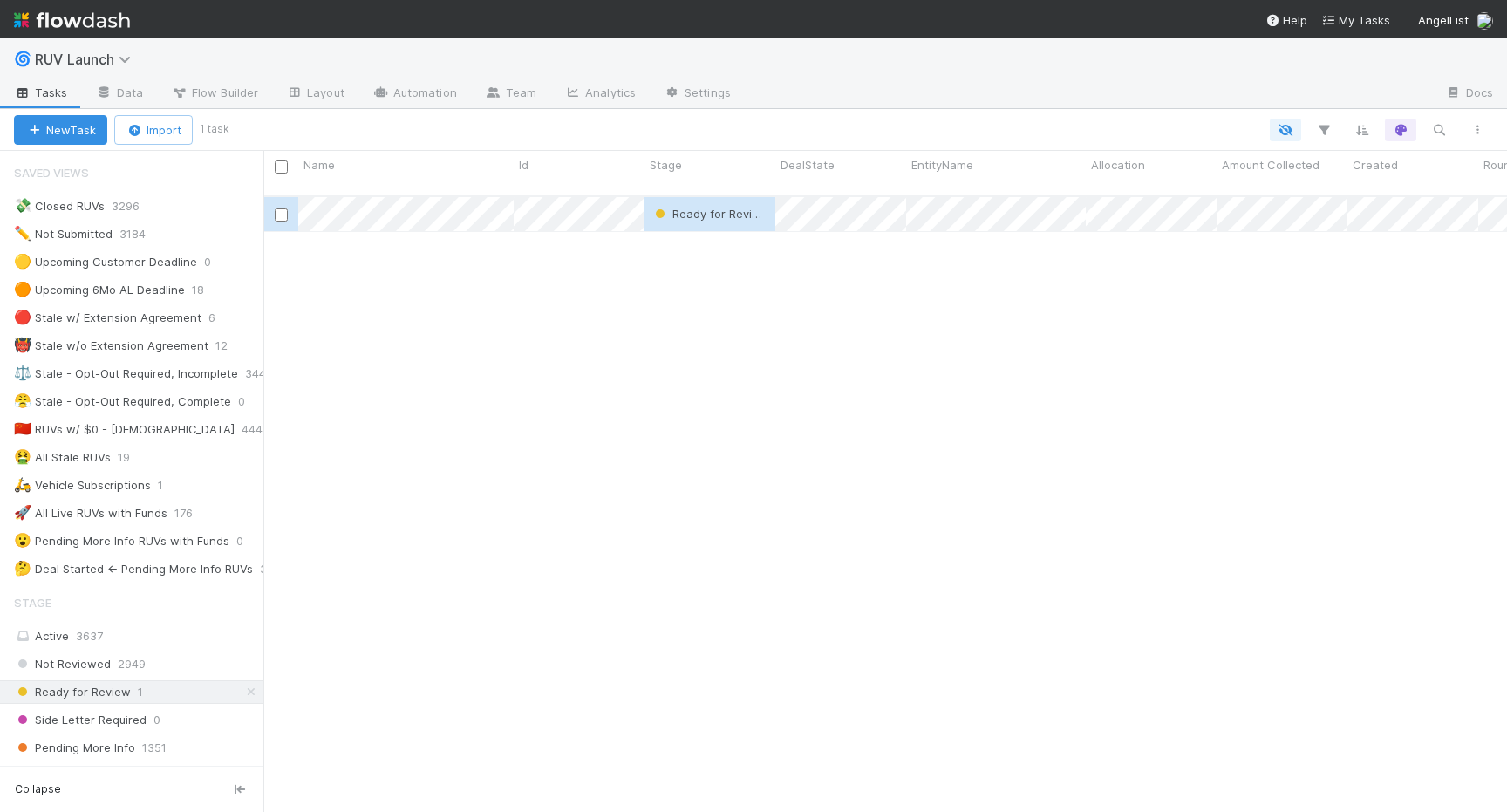
scroll to position [0, 1]
click at [1356, 23] on span "My Tasks" at bounding box center [1356, 20] width 69 height 14
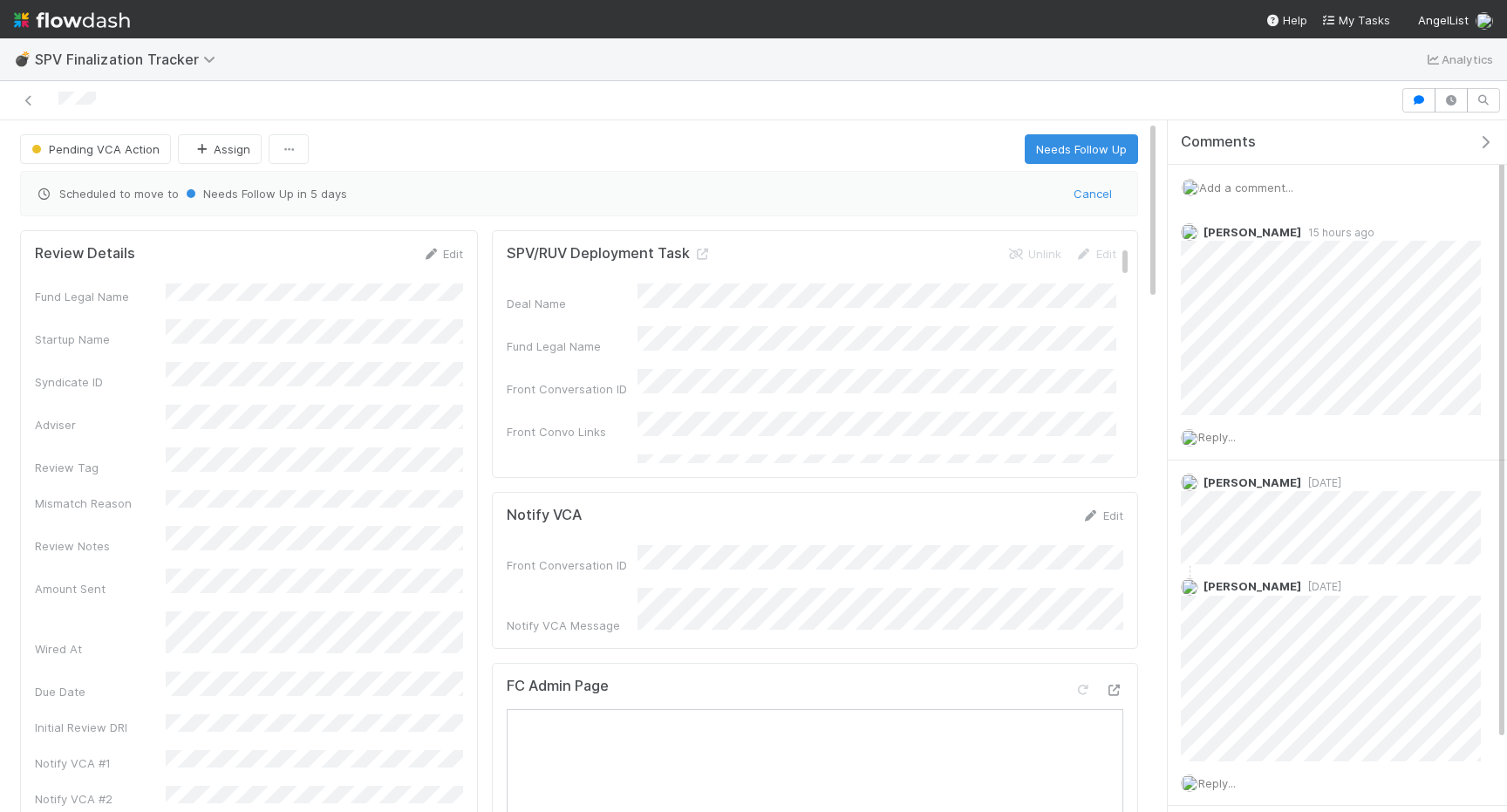
click at [1230, 181] on span "Add a comment..." at bounding box center [1246, 188] width 94 height 14
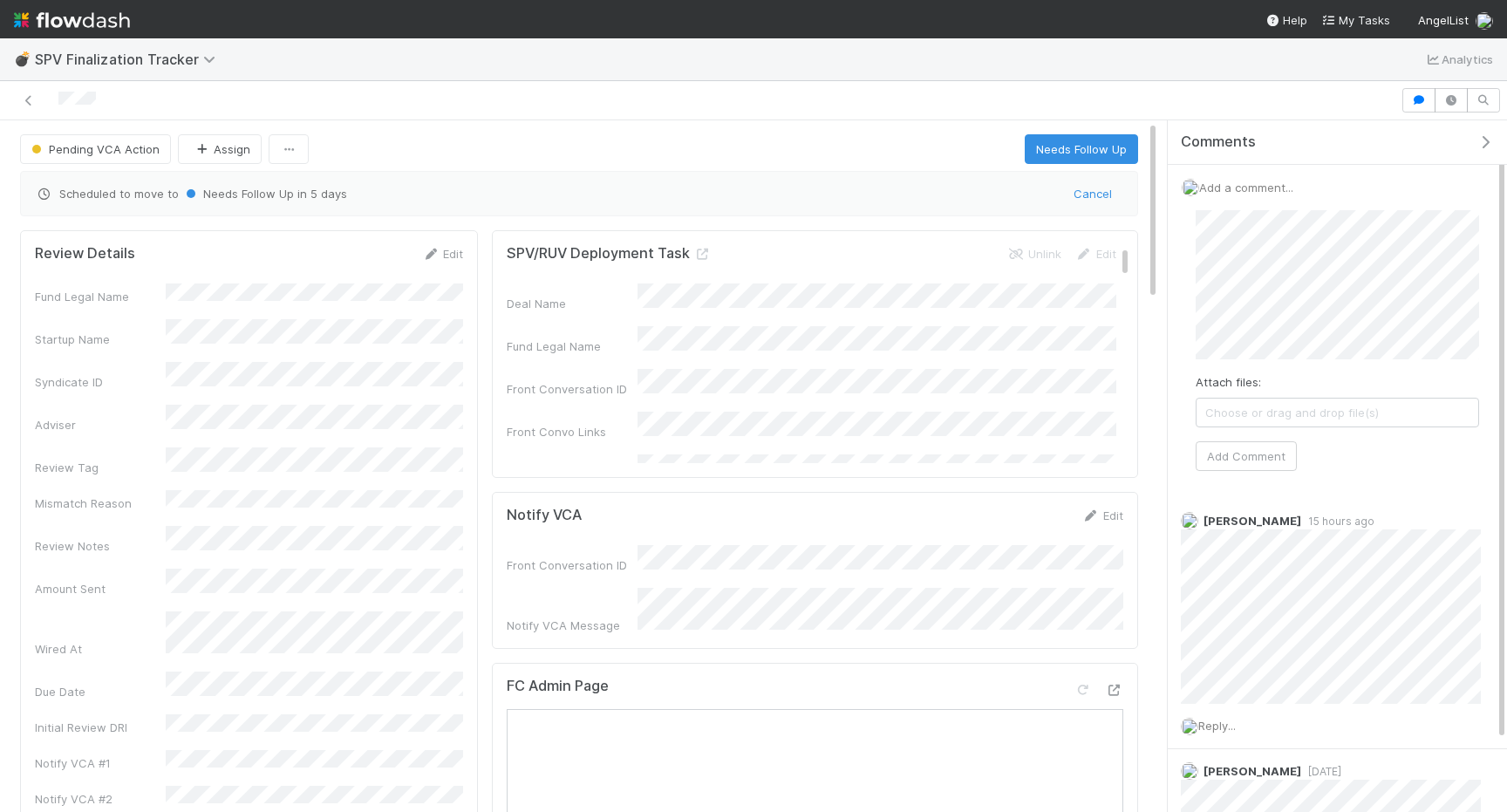
click at [1252, 433] on div "Attach files: Choose or drag and drop file(s) Add Comment" at bounding box center [1338, 340] width 284 height 261
click at [1245, 450] on button "Add Comment" at bounding box center [1246, 456] width 101 height 29
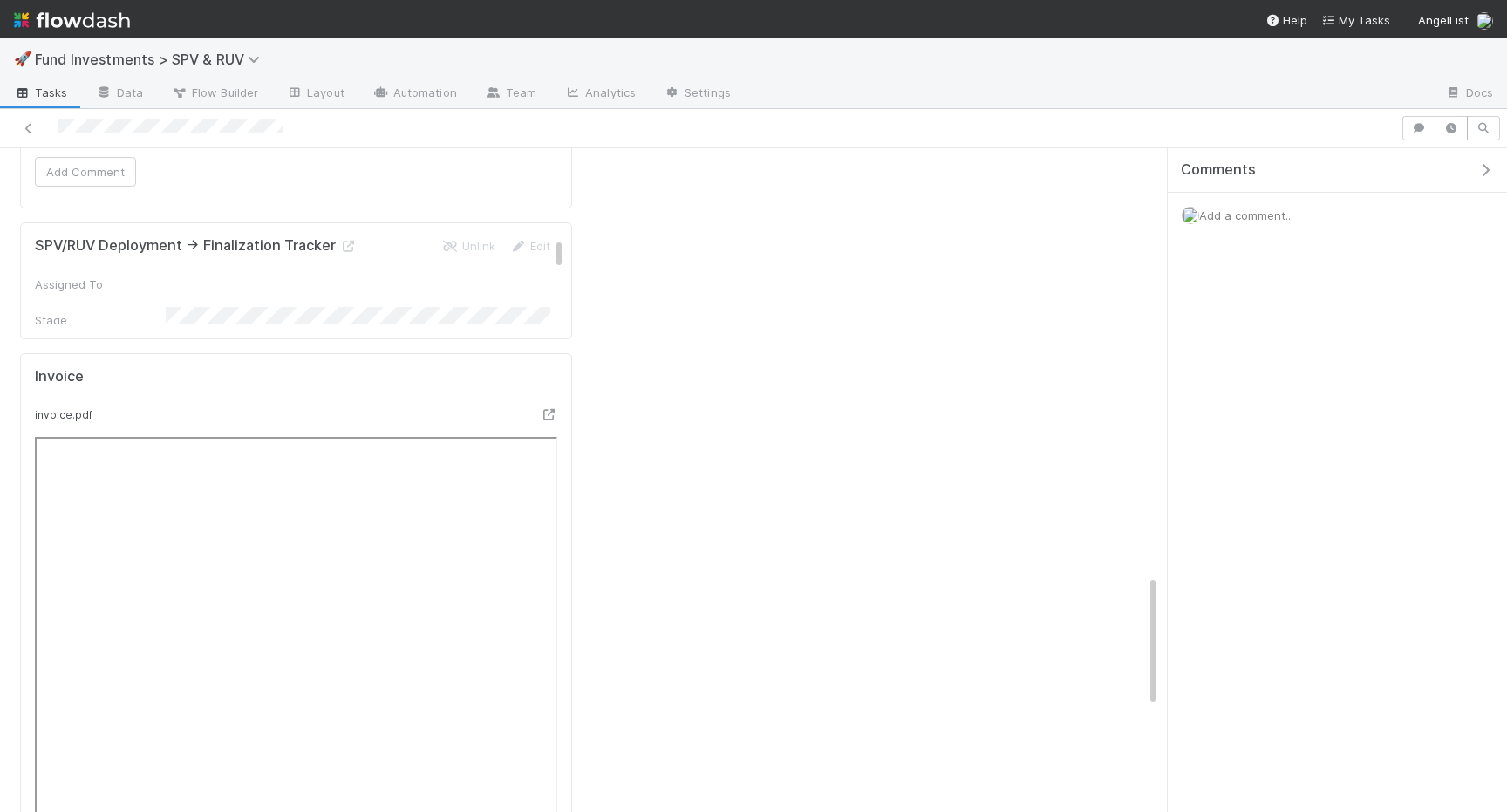
scroll to position [2132, 0]
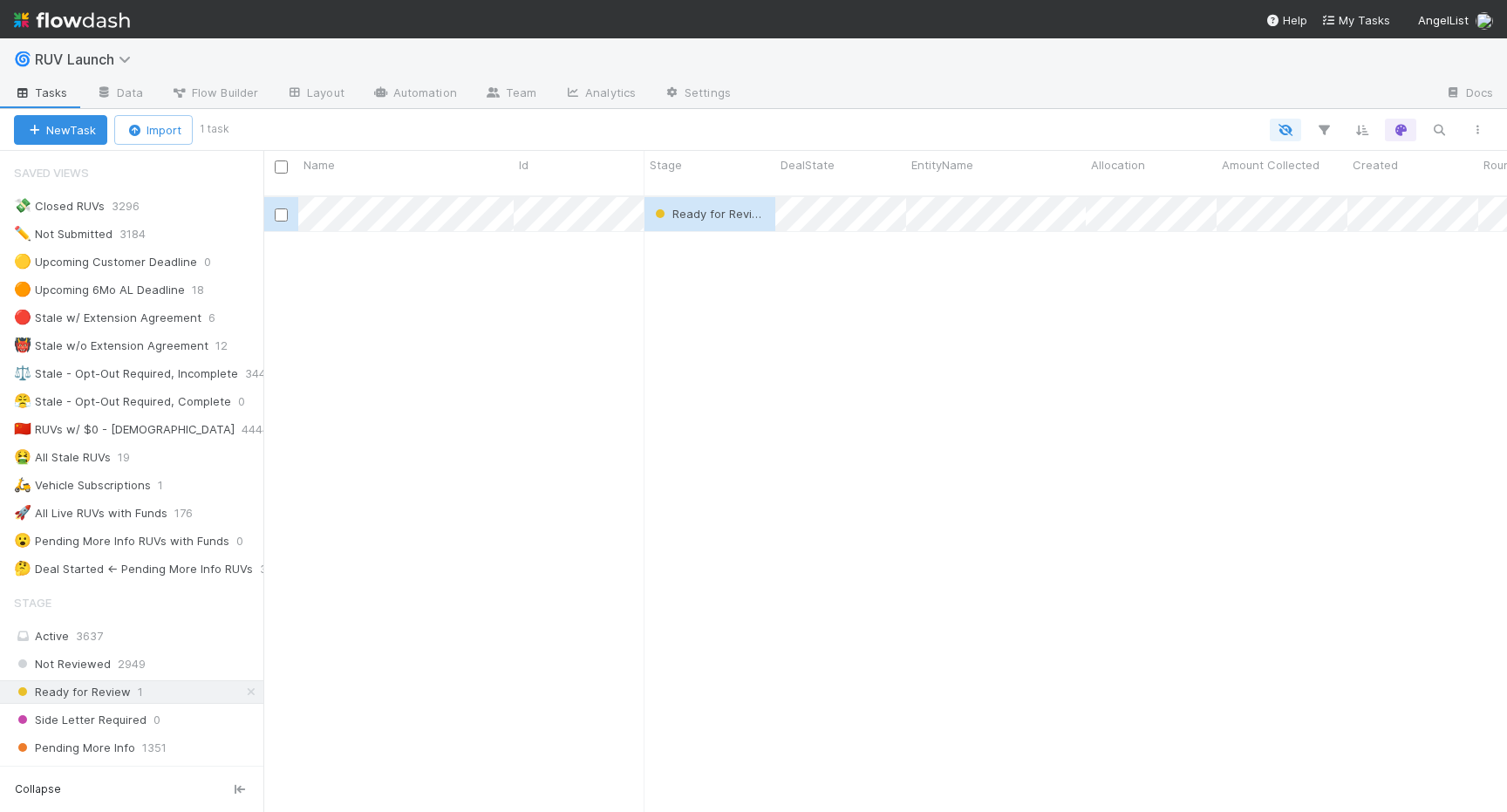
scroll to position [0, 1]
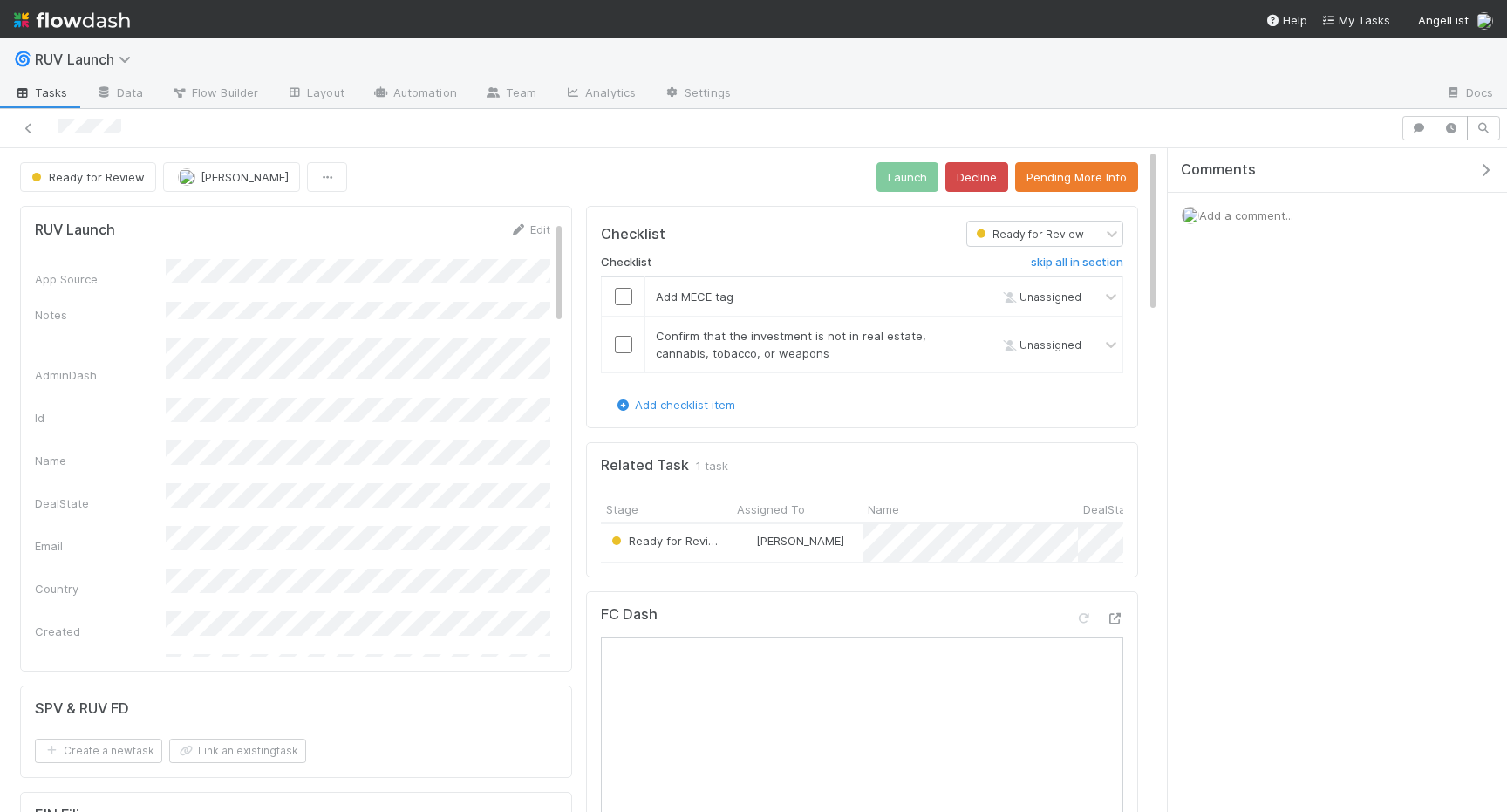
click at [535, 223] on link "Edit" at bounding box center [530, 230] width 41 height 14
click at [473, 244] on button "Save" at bounding box center [457, 235] width 50 height 29
click at [1066, 171] on button "Pending More Info" at bounding box center [1076, 176] width 123 height 29
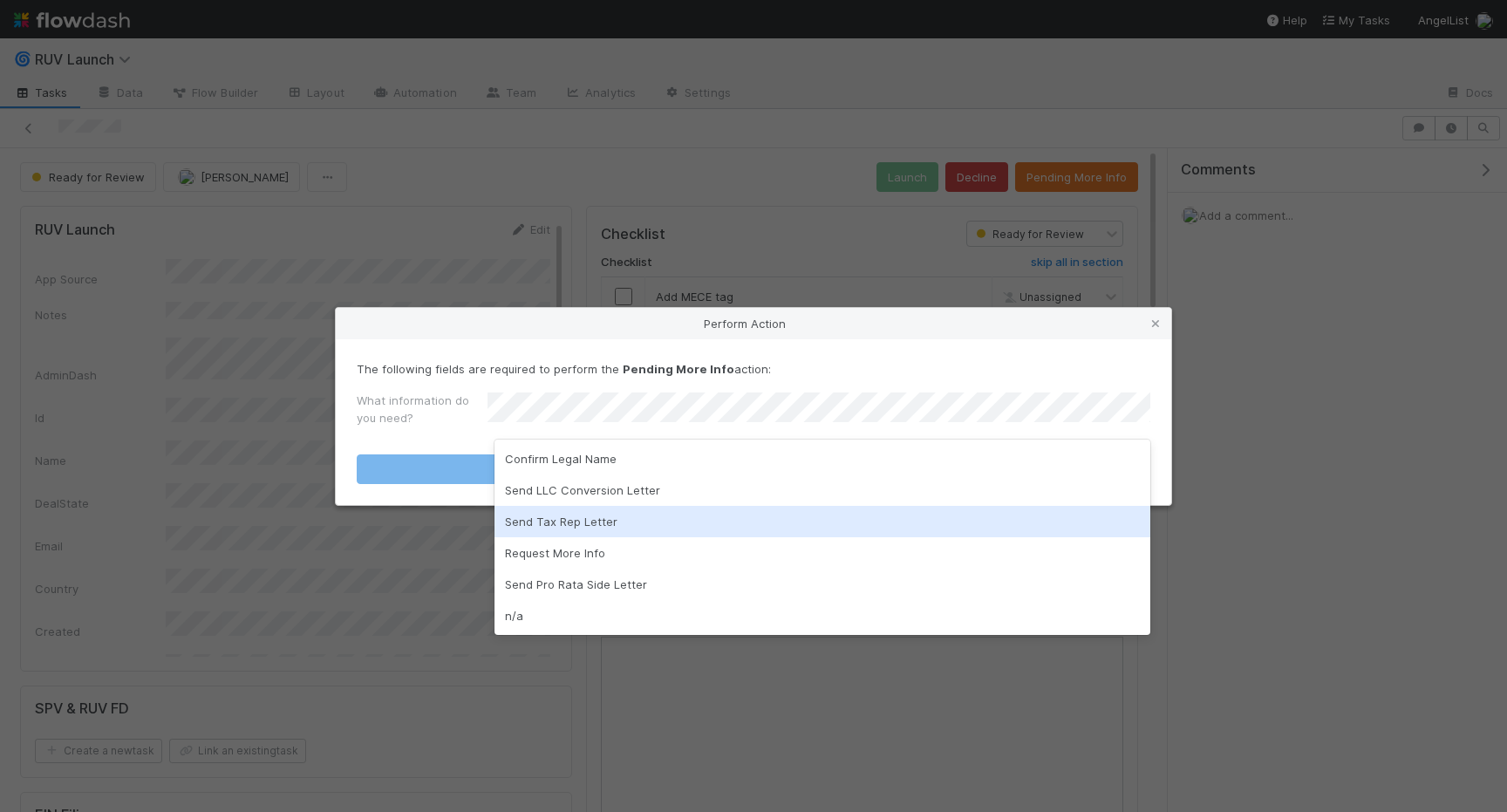
click at [634, 510] on div "Send Tax Rep Letter" at bounding box center [823, 521] width 656 height 31
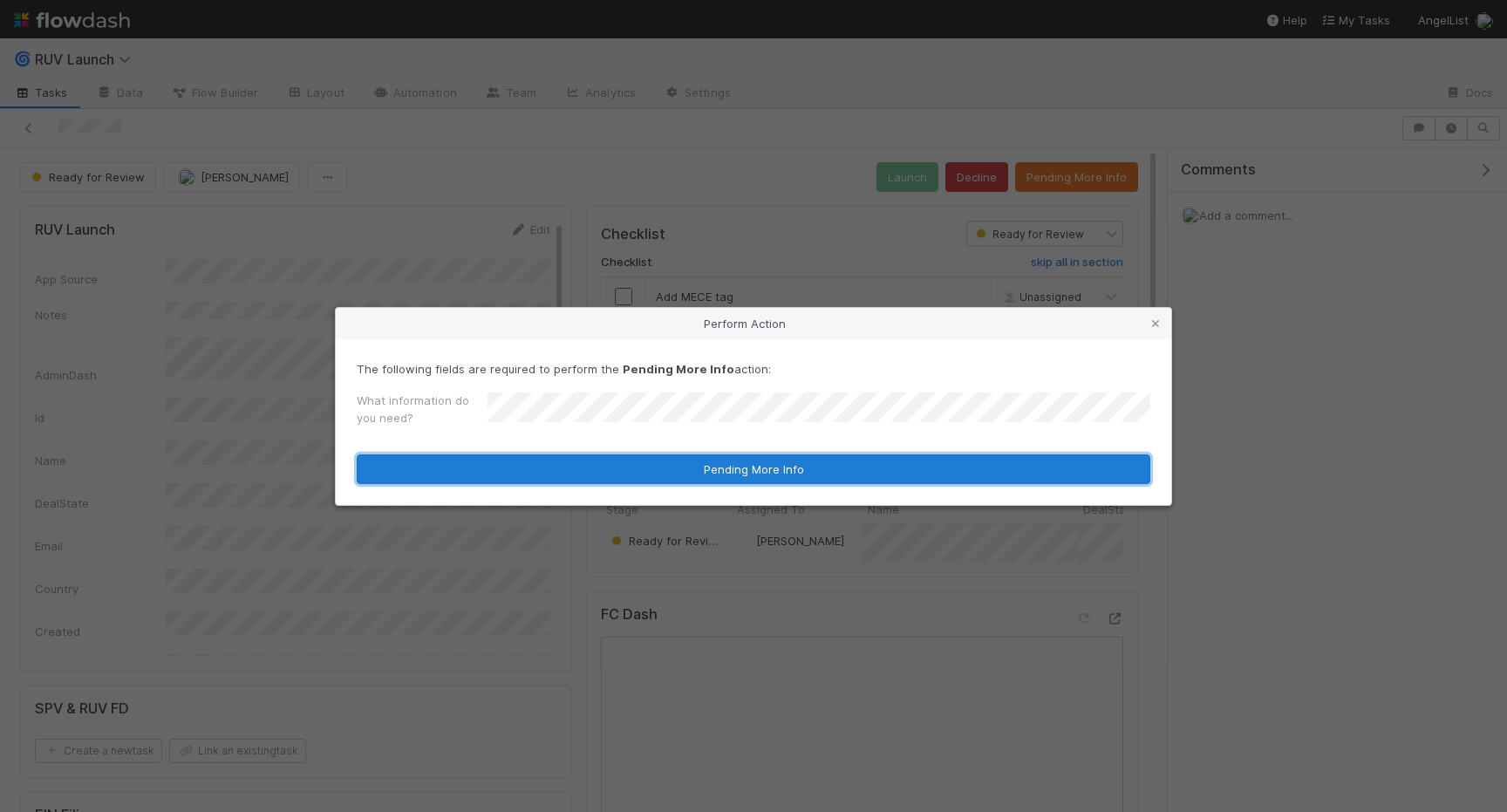
click at [597, 481] on button "Pending More Info" at bounding box center [753, 469] width 793 height 29
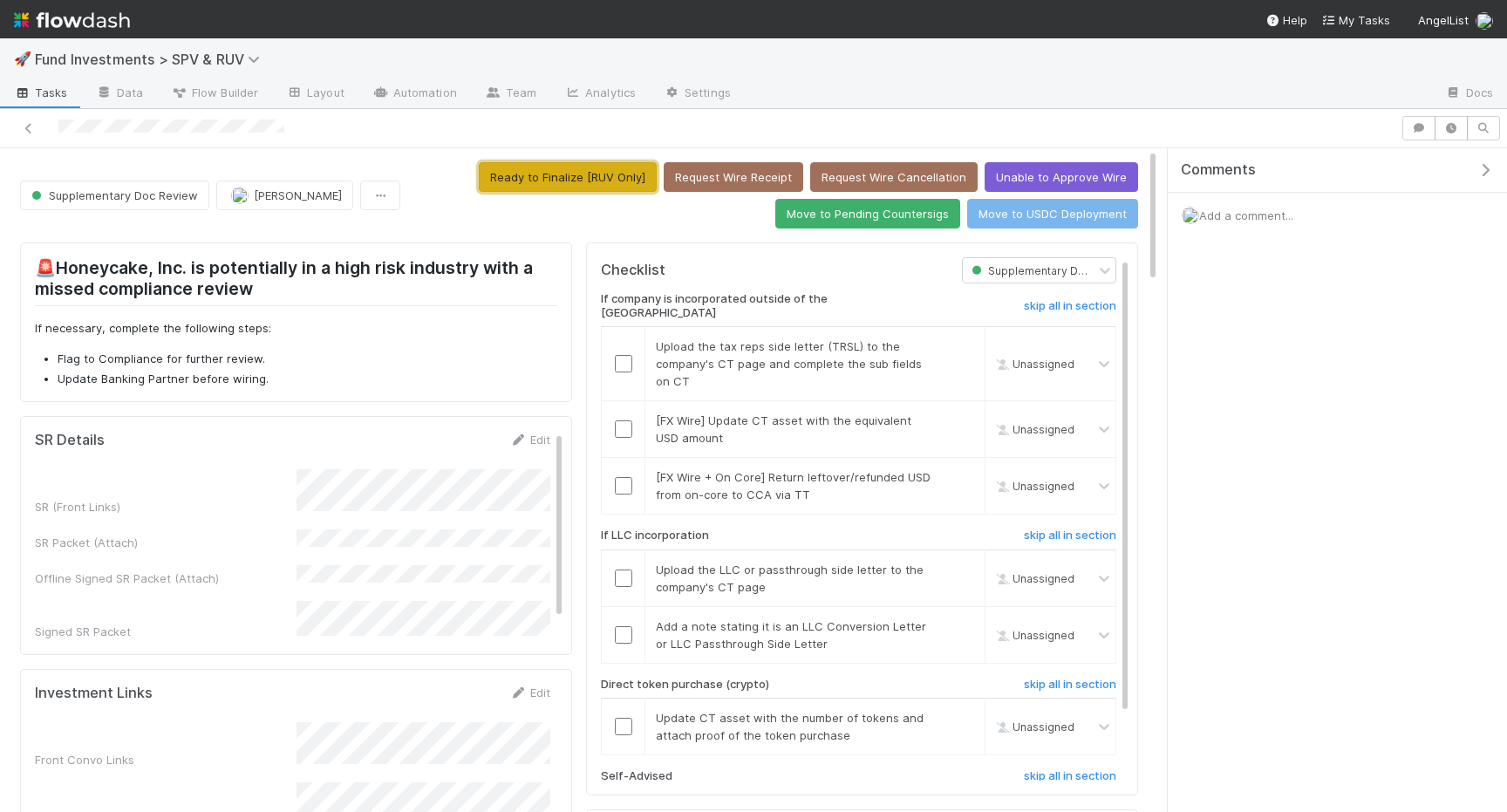
click at [528, 182] on button "Ready to Finalize [RUV Only]" at bounding box center [567, 176] width 178 height 29
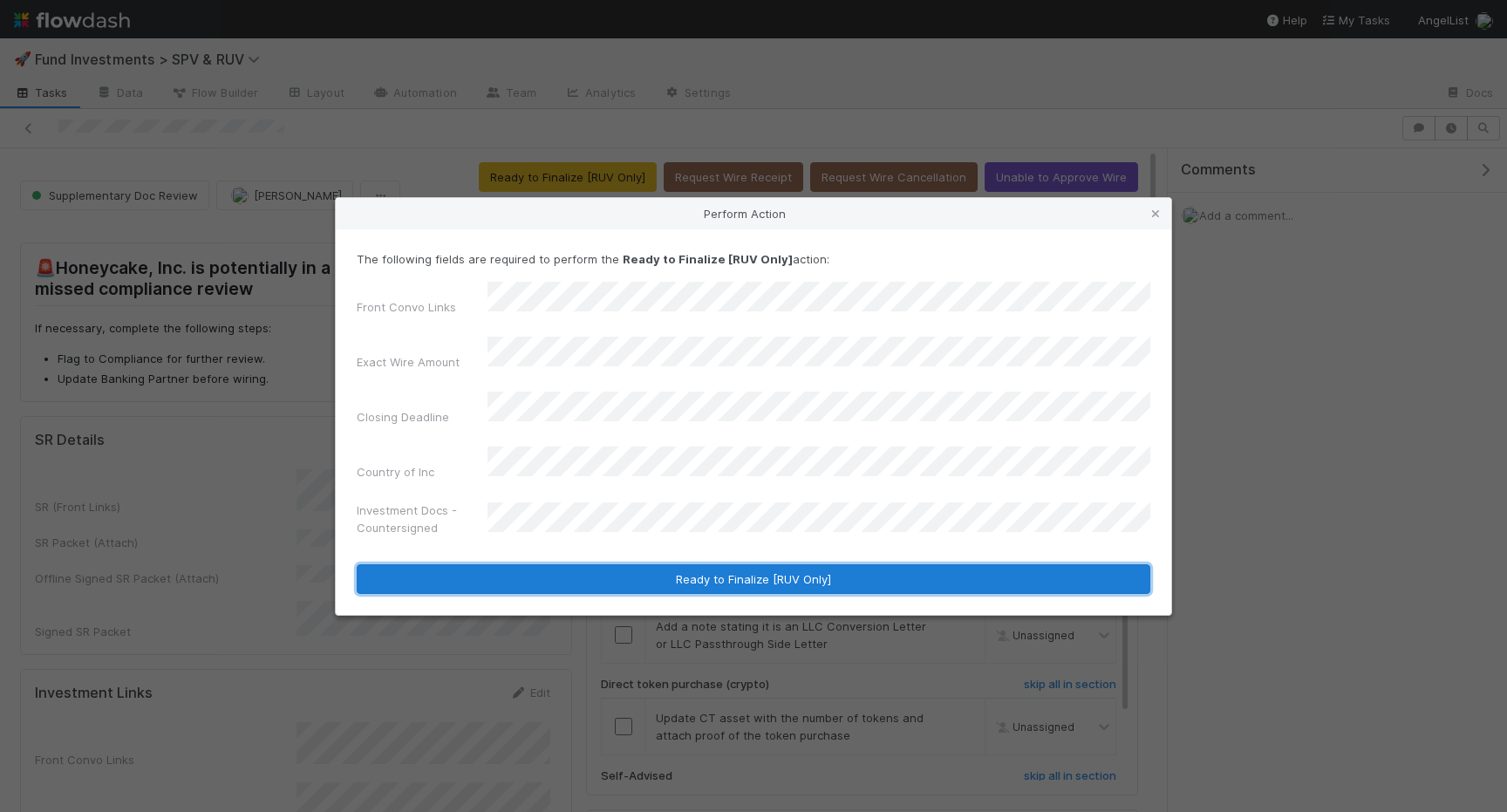
click at [801, 565] on button "Ready to Finalize [RUV Only]" at bounding box center [753, 579] width 793 height 29
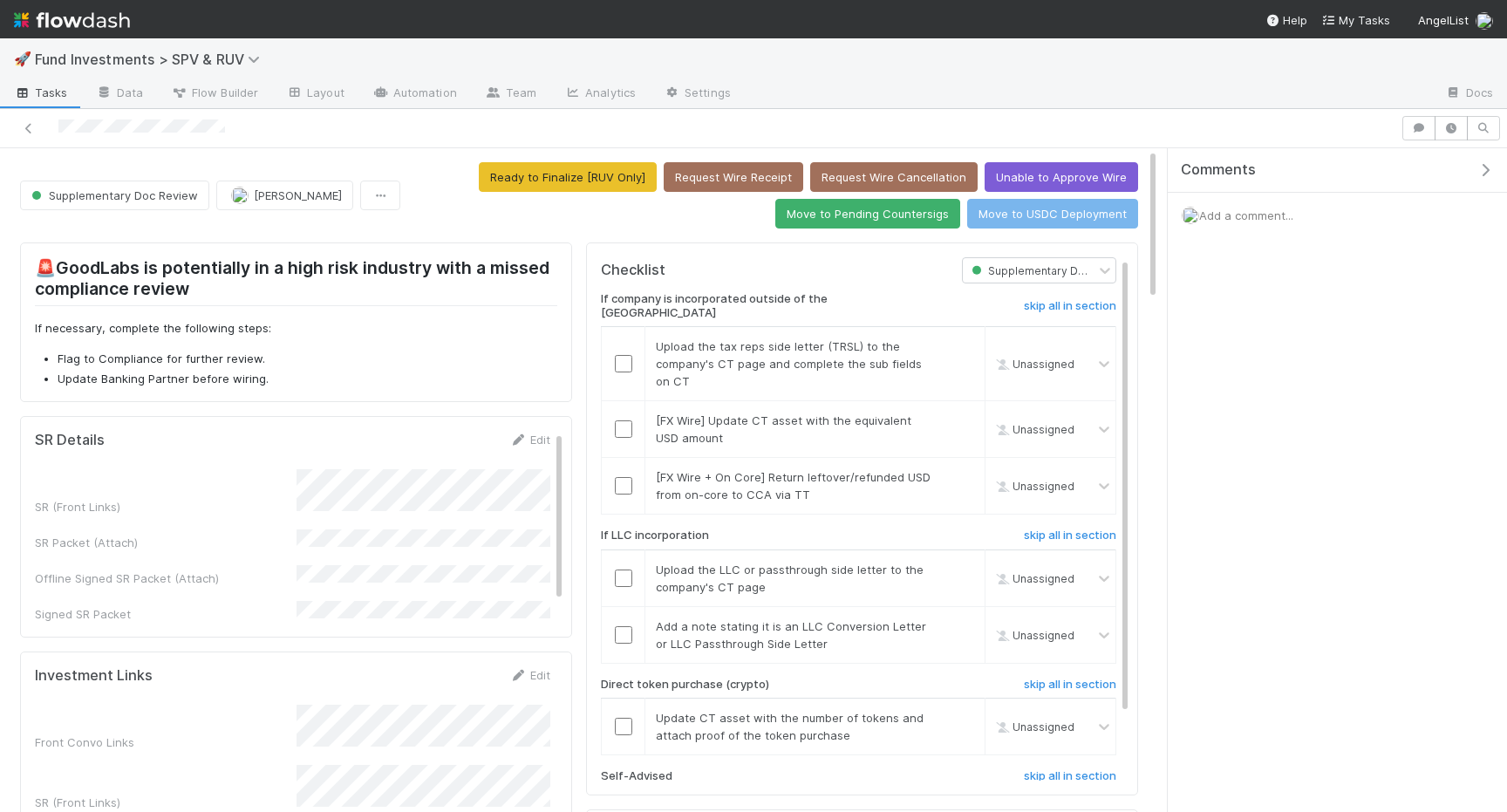
click at [511, 175] on button "Ready to Finalize [RUV Only]" at bounding box center [567, 176] width 178 height 29
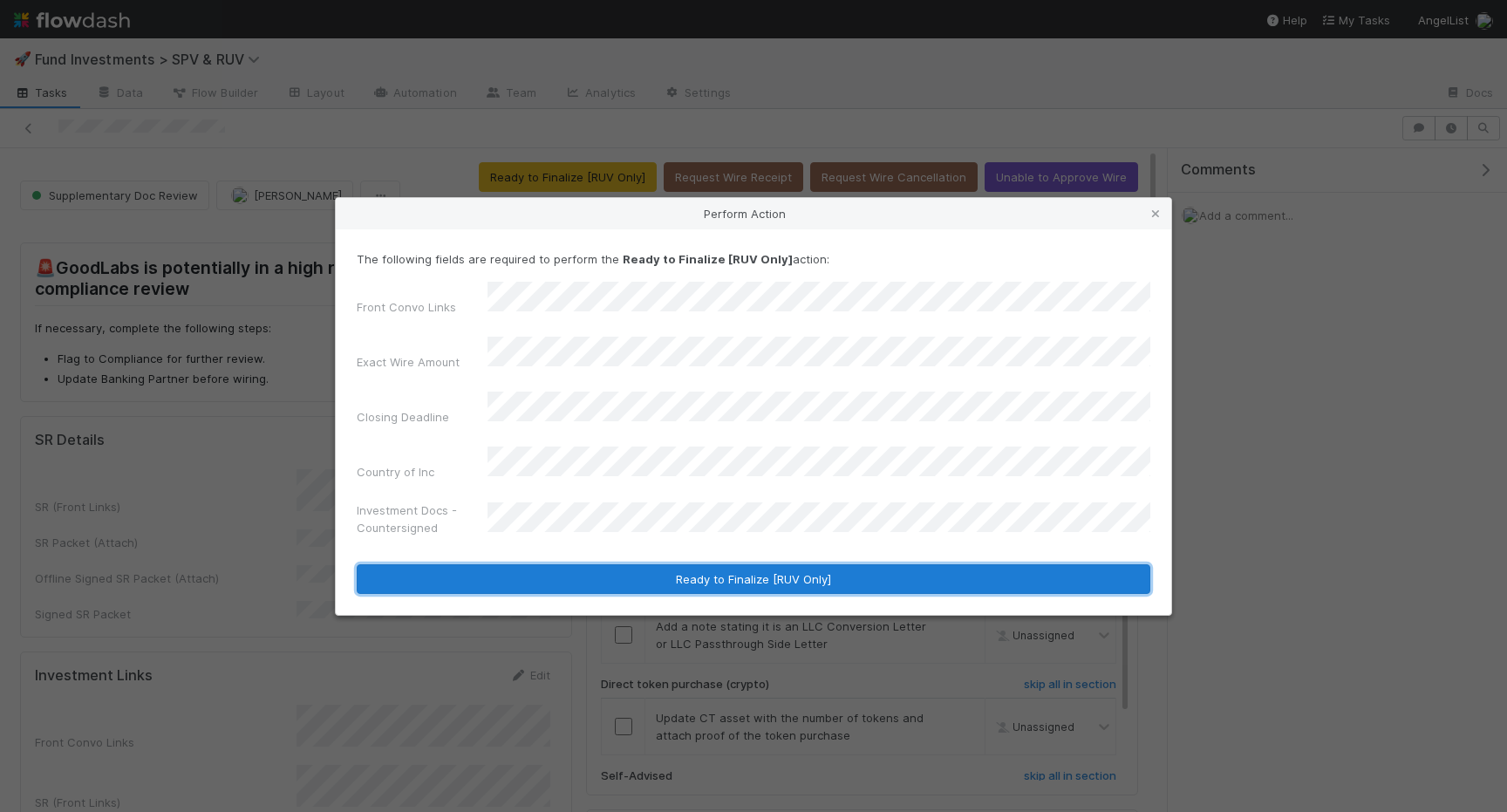
click at [568, 565] on button "Ready to Finalize [RUV Only]" at bounding box center [753, 579] width 793 height 29
